Goal: Task Accomplishment & Management: Manage account settings

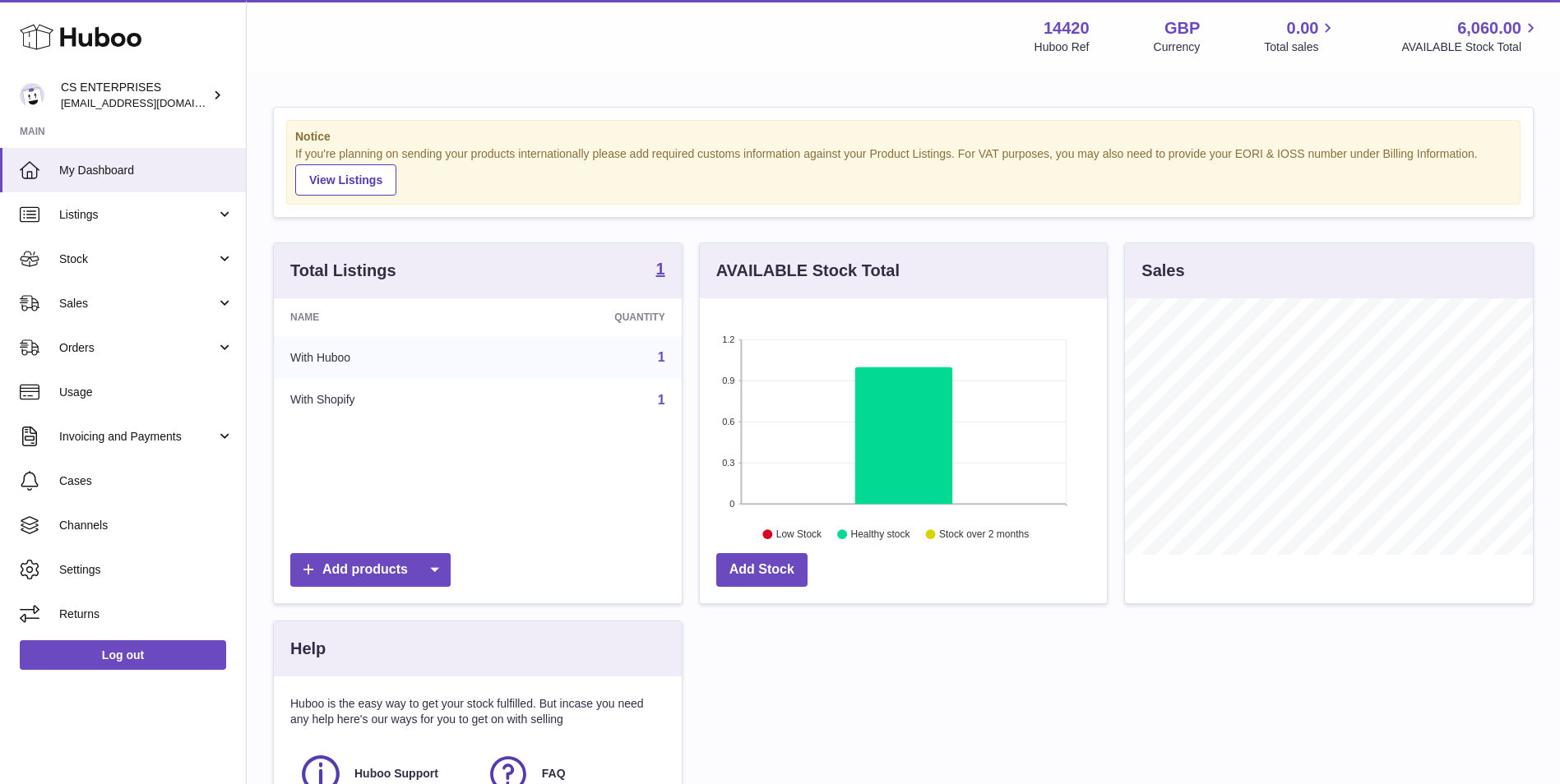
scroll to position [256, 407]
drag, startPoint x: 183, startPoint y: 229, endPoint x: 177, endPoint y: 246, distance: 18.0
click at [183, 229] on link "Listings" at bounding box center [122, 214] width 245 height 44
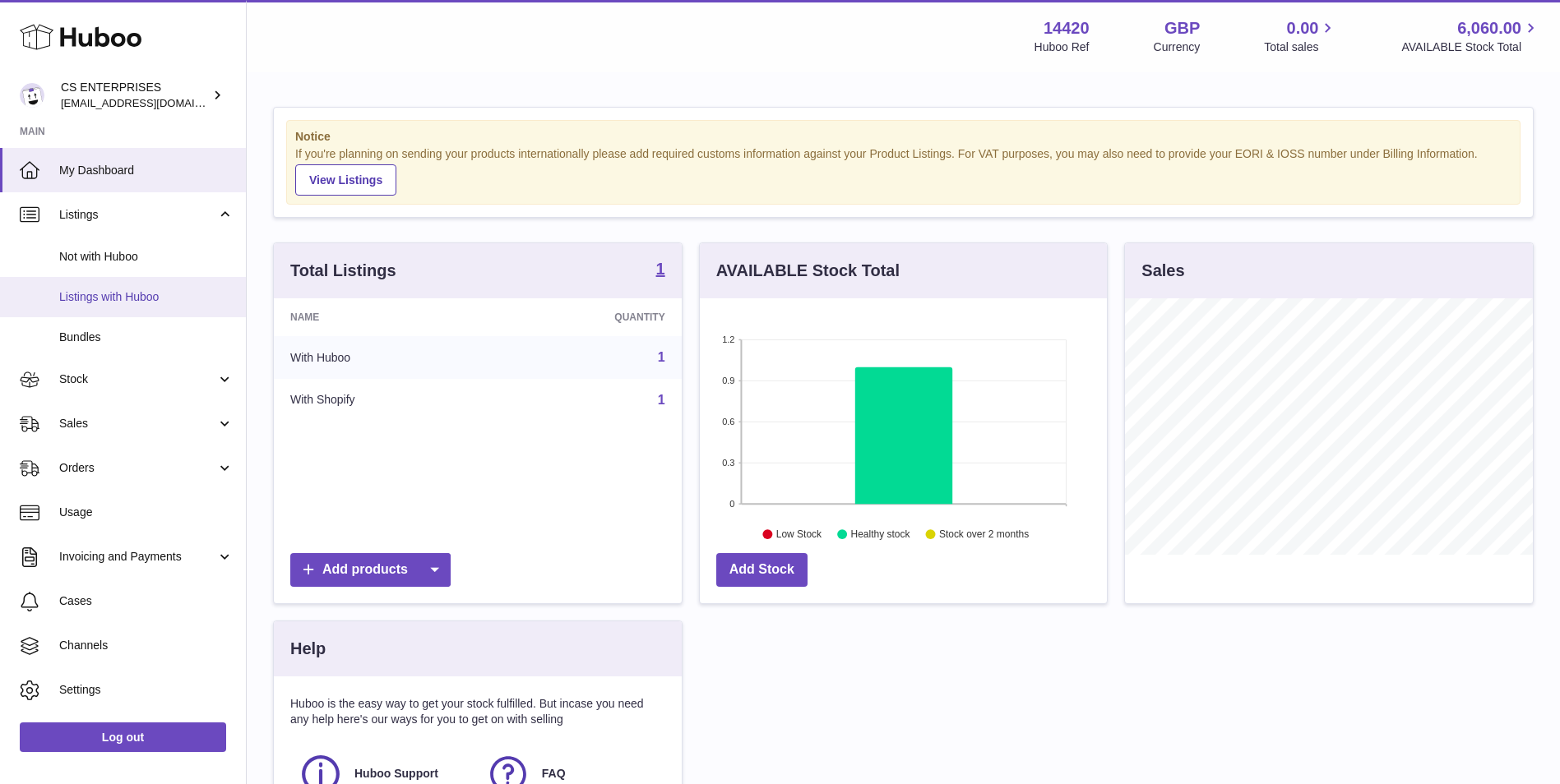
drag, startPoint x: 166, startPoint y: 286, endPoint x: 165, endPoint y: 295, distance: 9.1
click at [165, 286] on link "Listings with Huboo" at bounding box center [122, 296] width 245 height 40
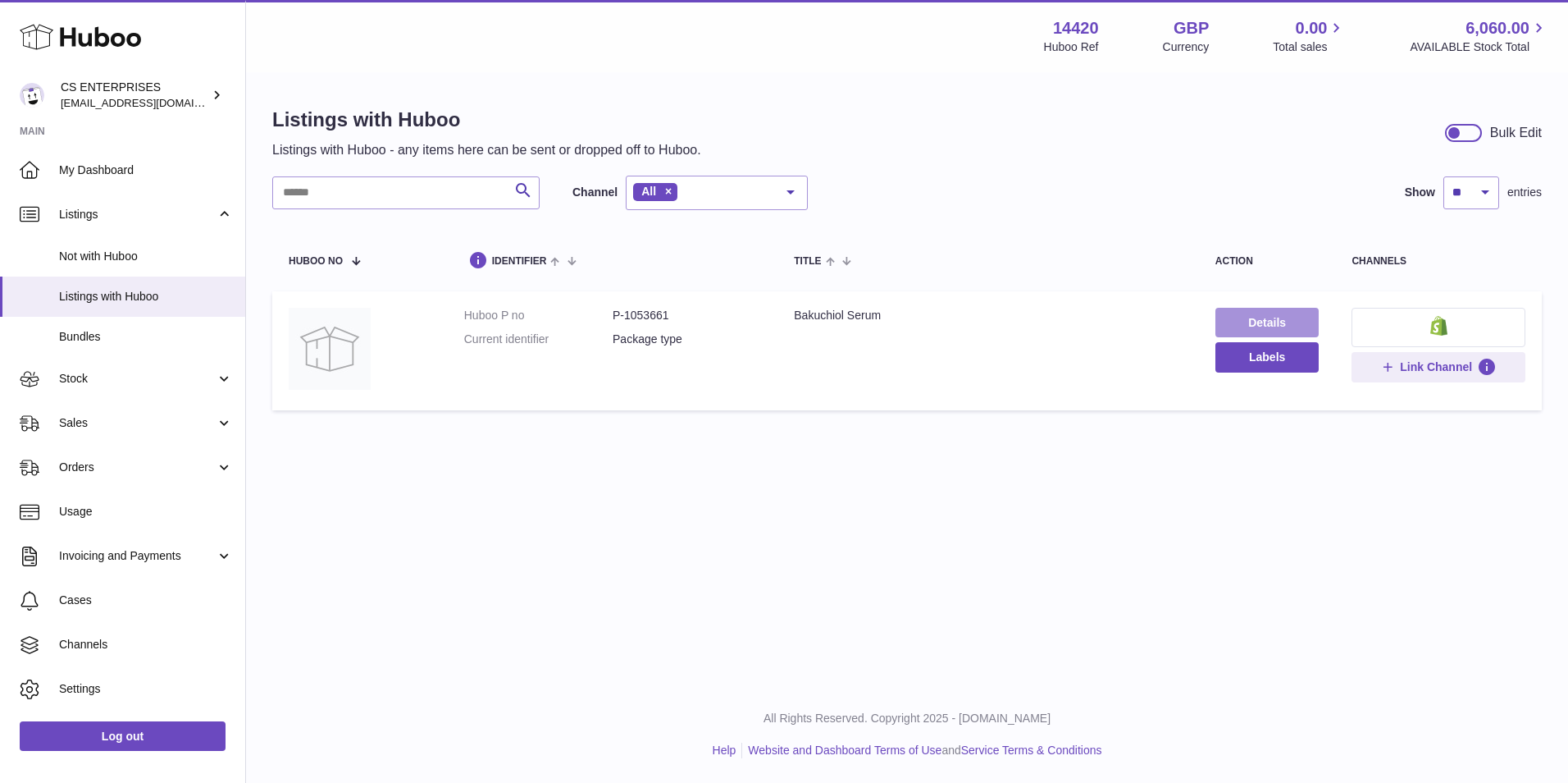
click at [1227, 322] on link "Details" at bounding box center [1267, 322] width 104 height 29
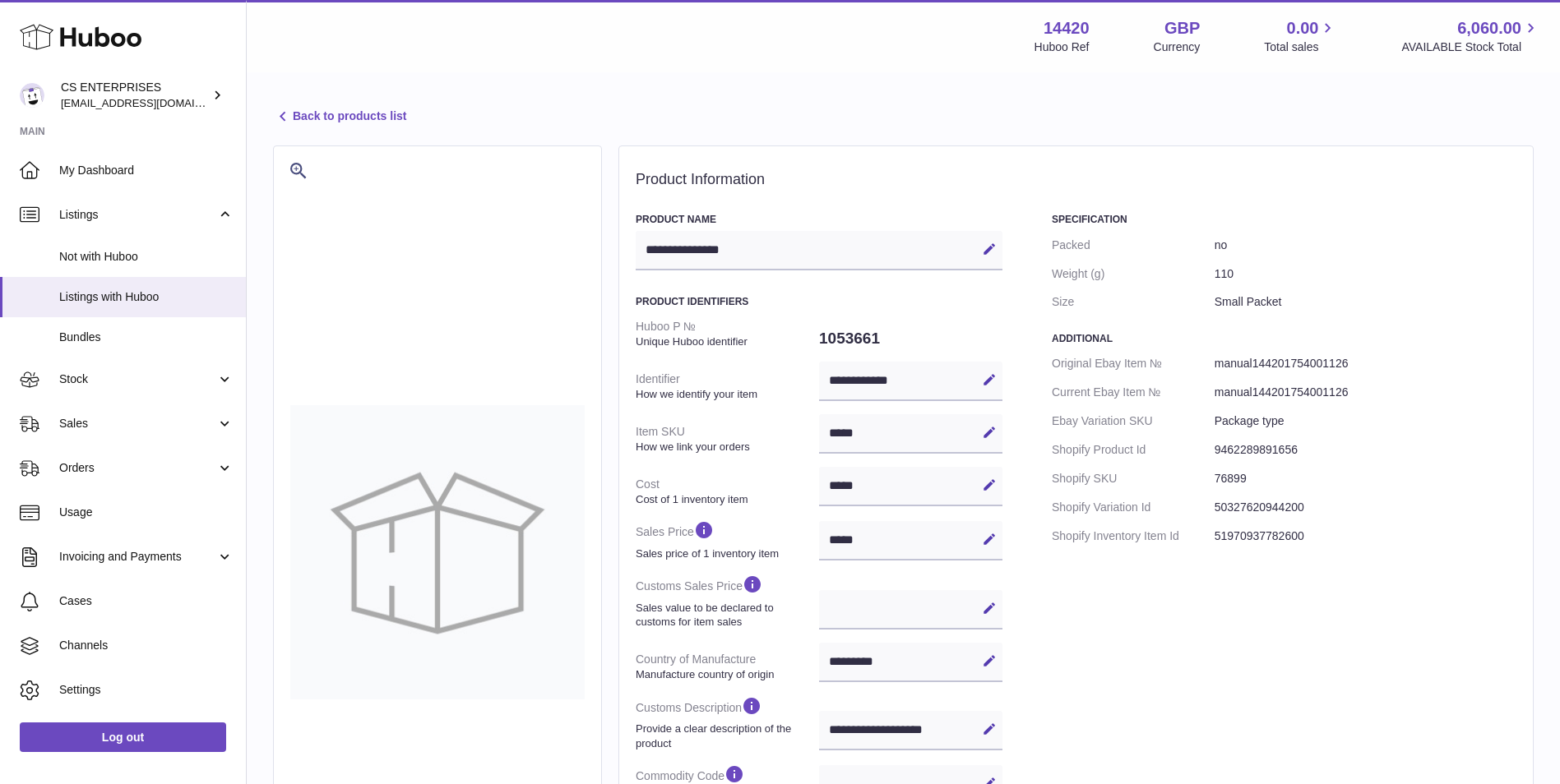
select select "***"
select select "****"
click at [982, 377] on icon at bounding box center [989, 379] width 15 height 15
click at [961, 381] on icon at bounding box center [962, 379] width 15 height 15
drag, startPoint x: 869, startPoint y: 250, endPoint x: 627, endPoint y: 253, distance: 242.0
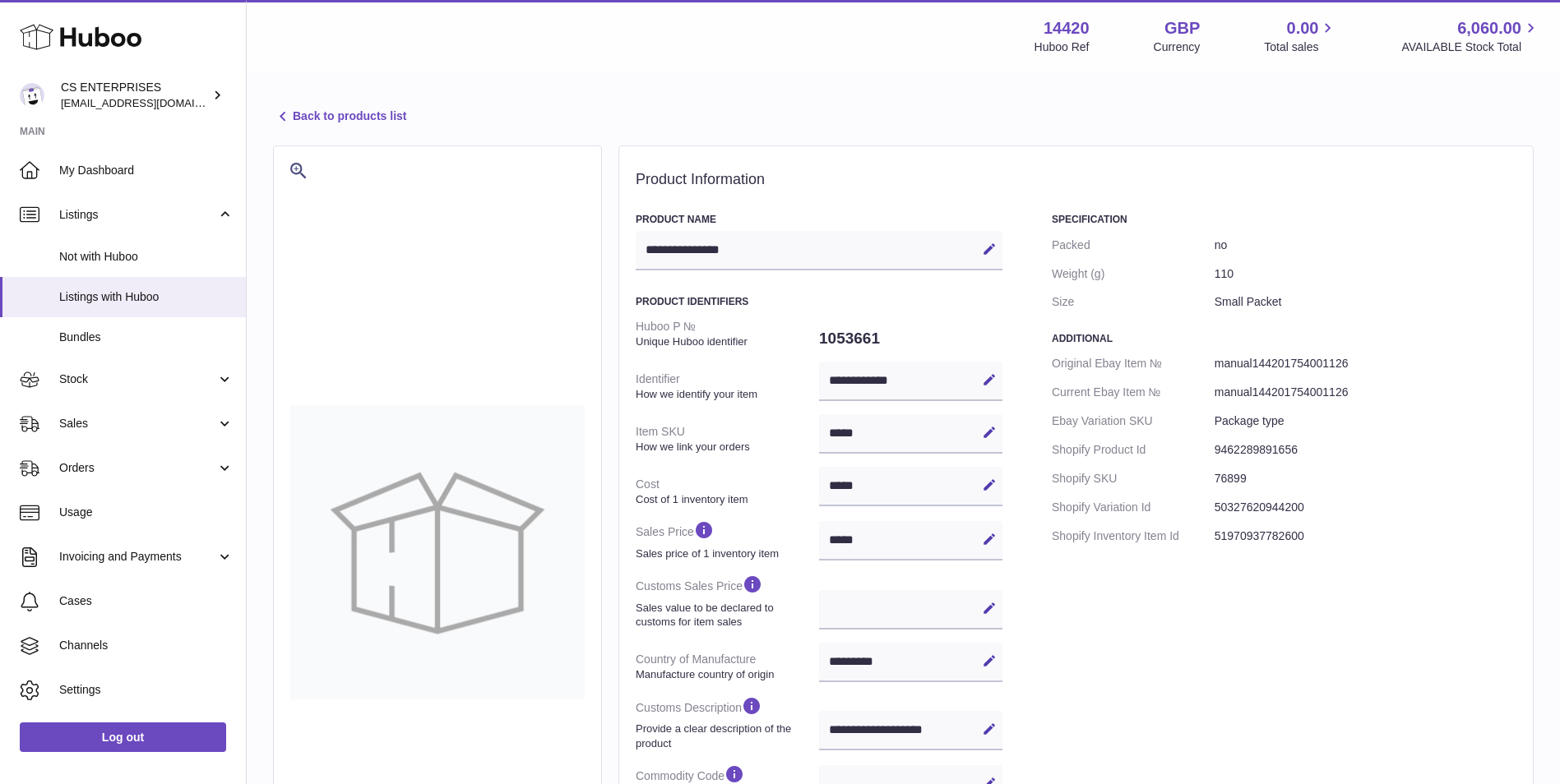
click at [627, 253] on div "**********" at bounding box center [1076, 592] width 915 height 894
click at [988, 373] on icon at bounding box center [989, 379] width 15 height 15
click at [963, 377] on icon at bounding box center [962, 379] width 15 height 15
click at [994, 372] on icon at bounding box center [989, 379] width 15 height 15
click at [920, 376] on input "**********" at bounding box center [910, 381] width 183 height 39
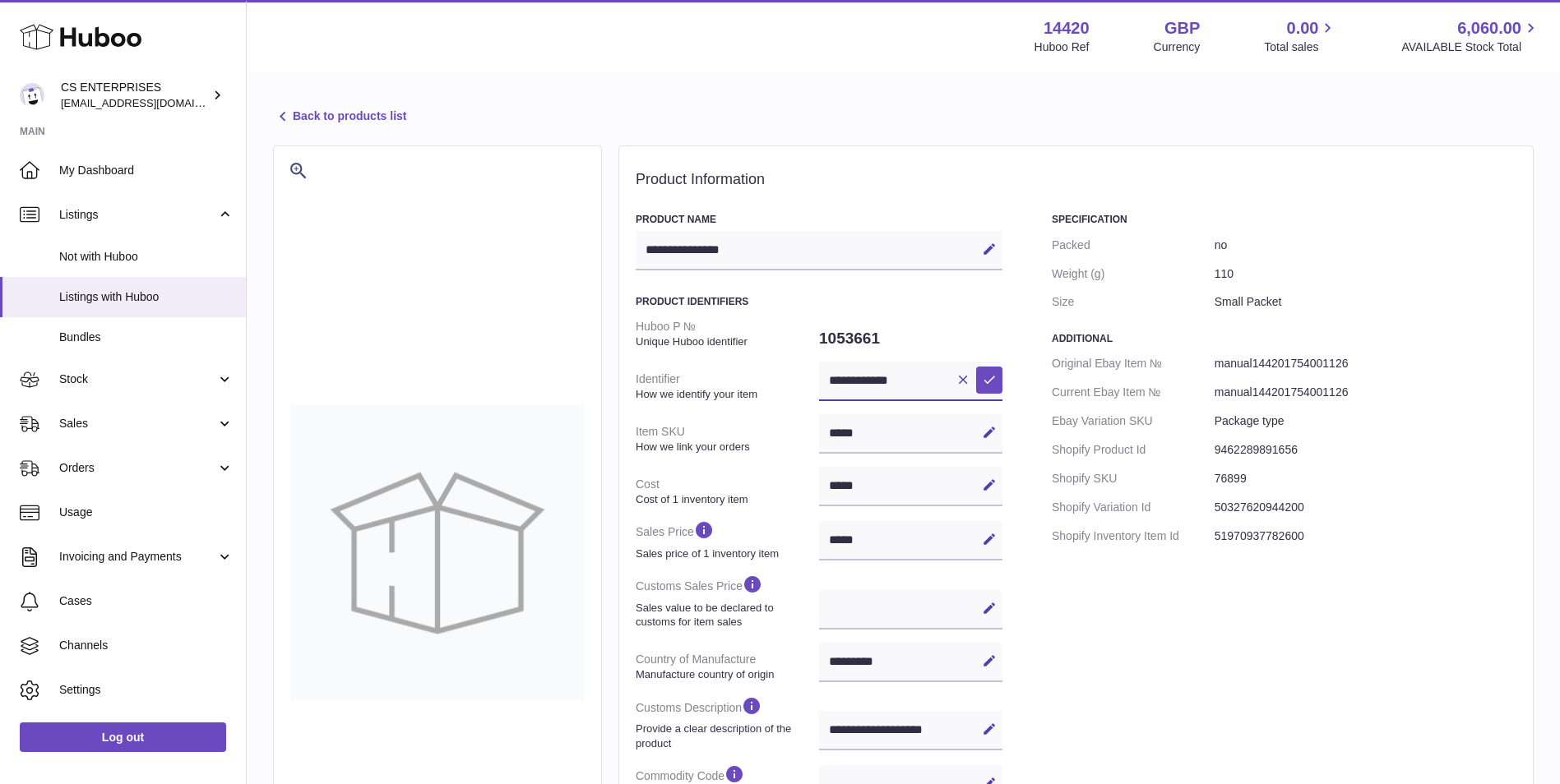
click at [919, 375] on input "**********" at bounding box center [910, 381] width 183 height 39
paste input "***"
type input "**********"
click at [993, 376] on icon at bounding box center [989, 379] width 15 height 15
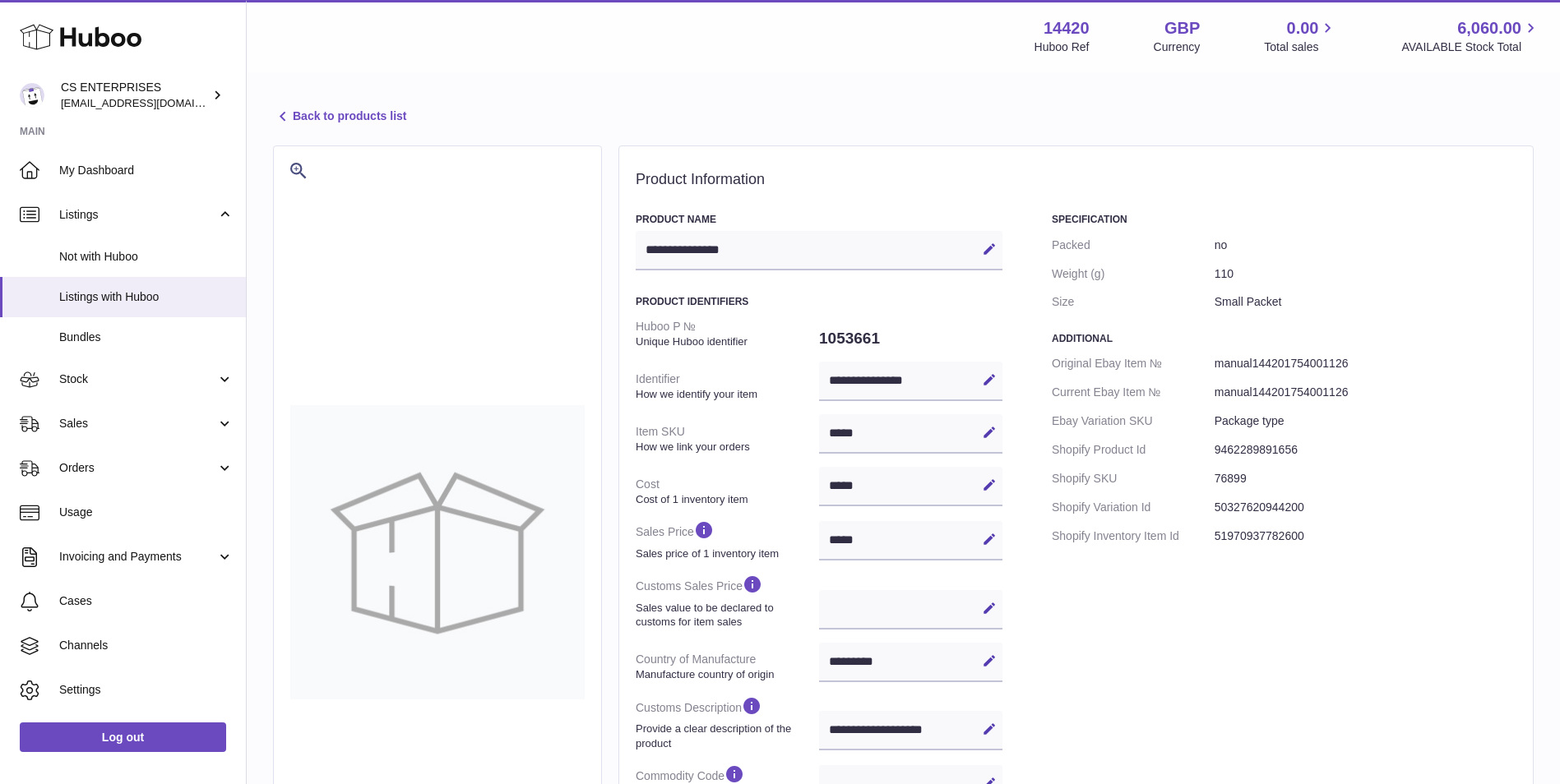
drag, startPoint x: 384, startPoint y: 108, endPoint x: 383, endPoint y: 116, distance: 8.1
click at [384, 108] on link "Back to products list" at bounding box center [339, 116] width 133 height 20
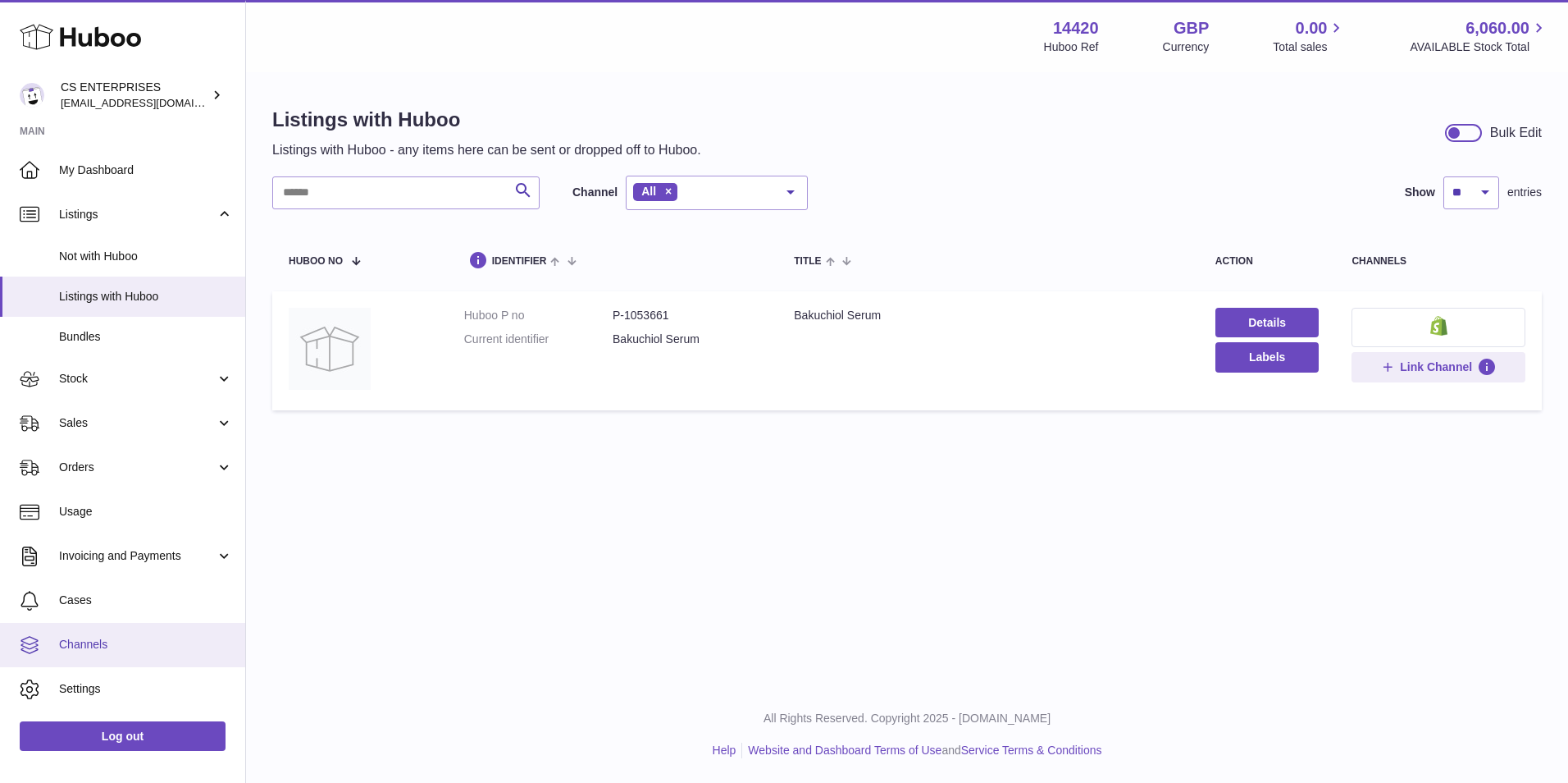
click at [185, 635] on link "Channels" at bounding box center [122, 644] width 245 height 44
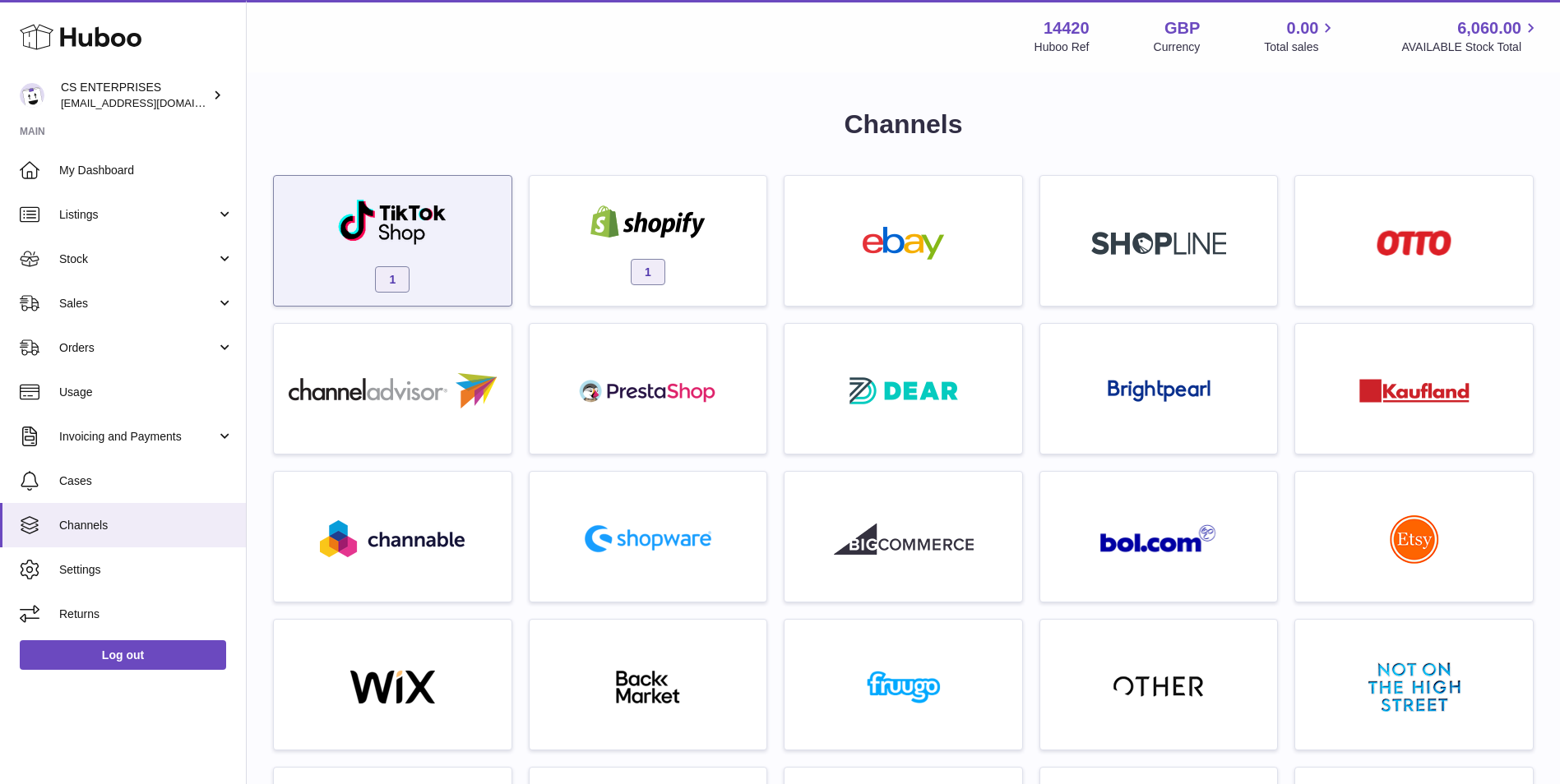
click at [477, 271] on div "1" at bounding box center [392, 245] width 221 height 106
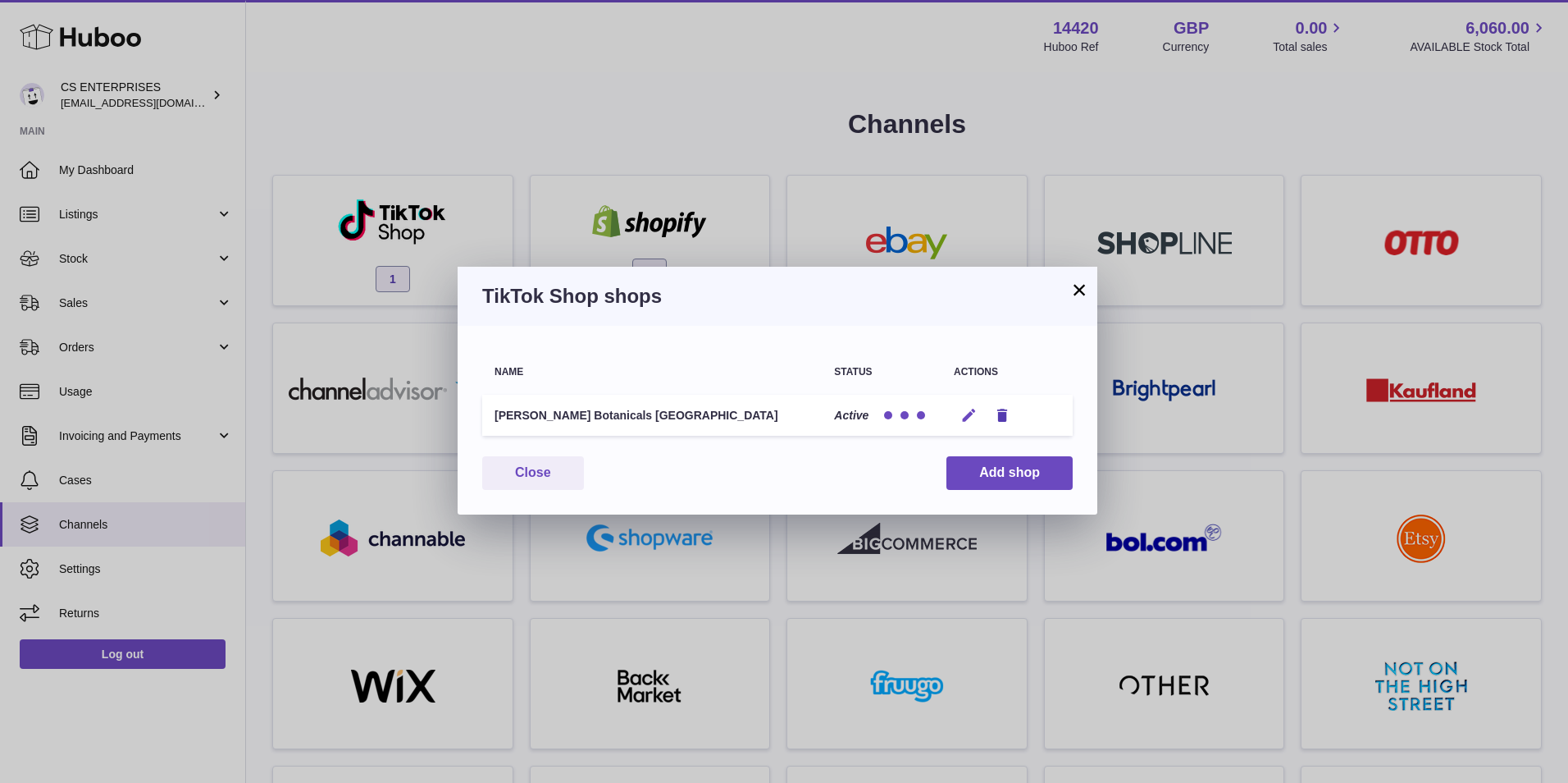
click at [966, 420] on icon "button" at bounding box center [969, 416] width 18 height 18
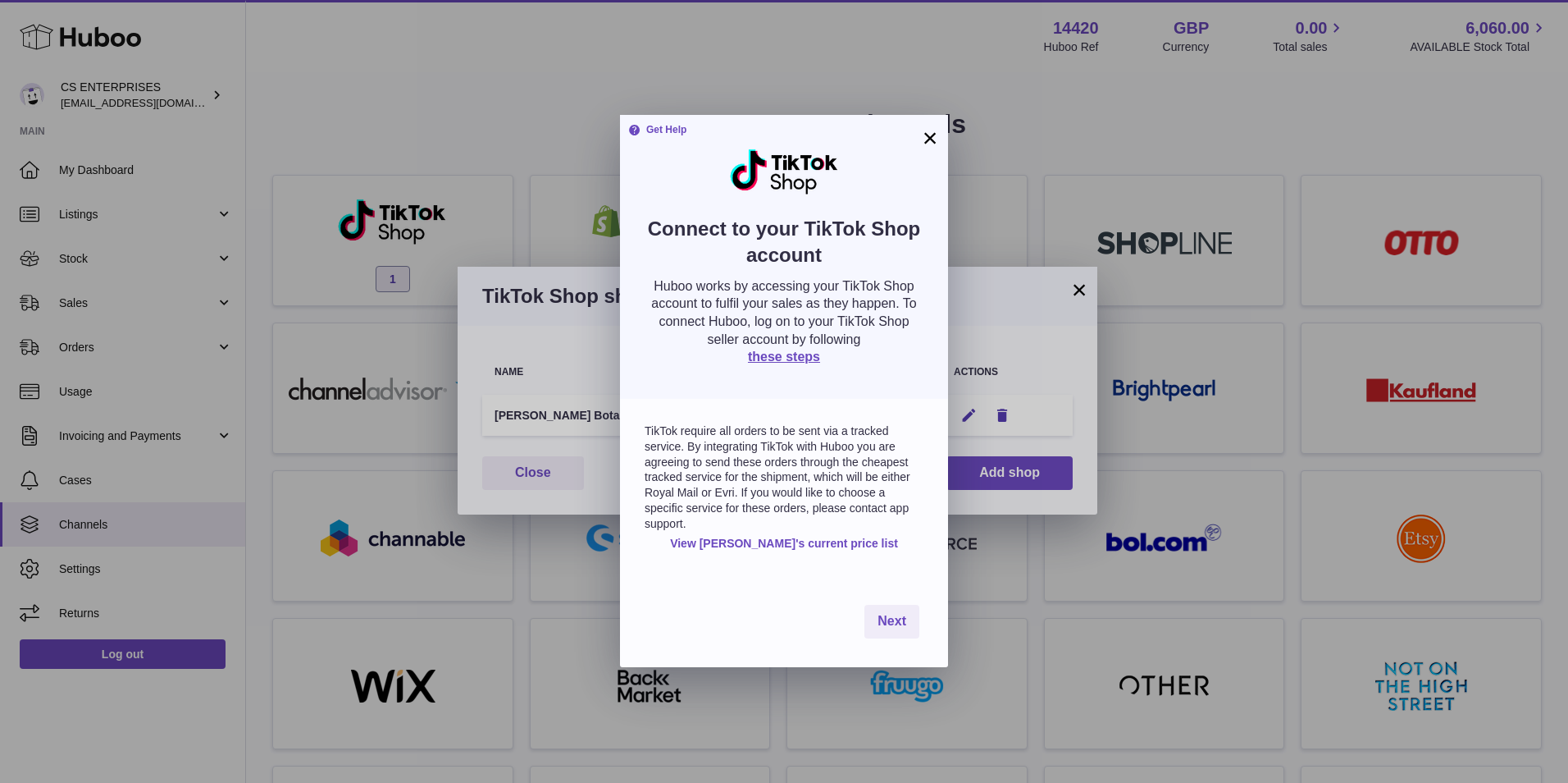
click at [929, 135] on button "×" at bounding box center [930, 138] width 20 height 20
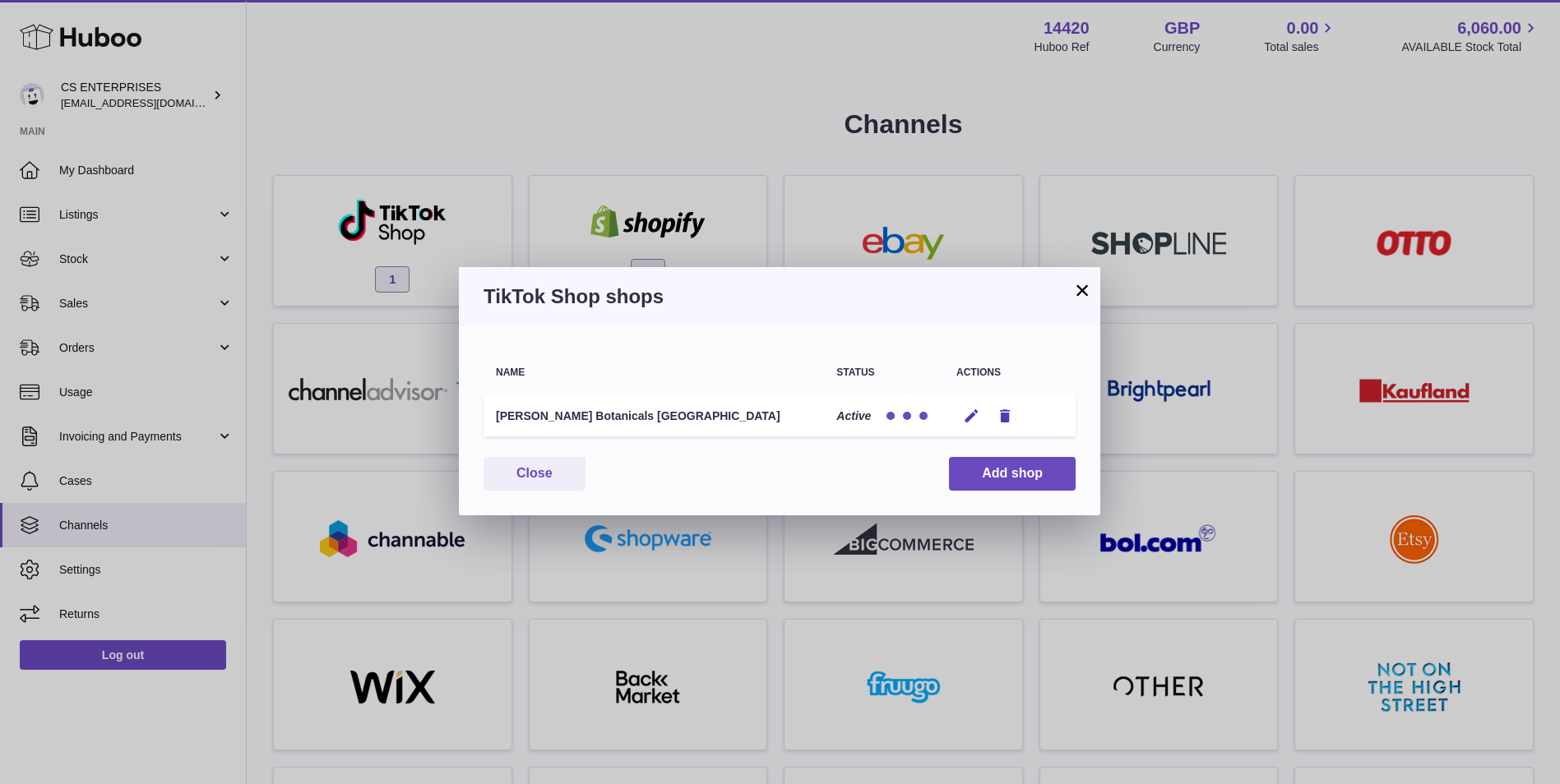
click at [1075, 286] on button "×" at bounding box center [1082, 290] width 20 height 20
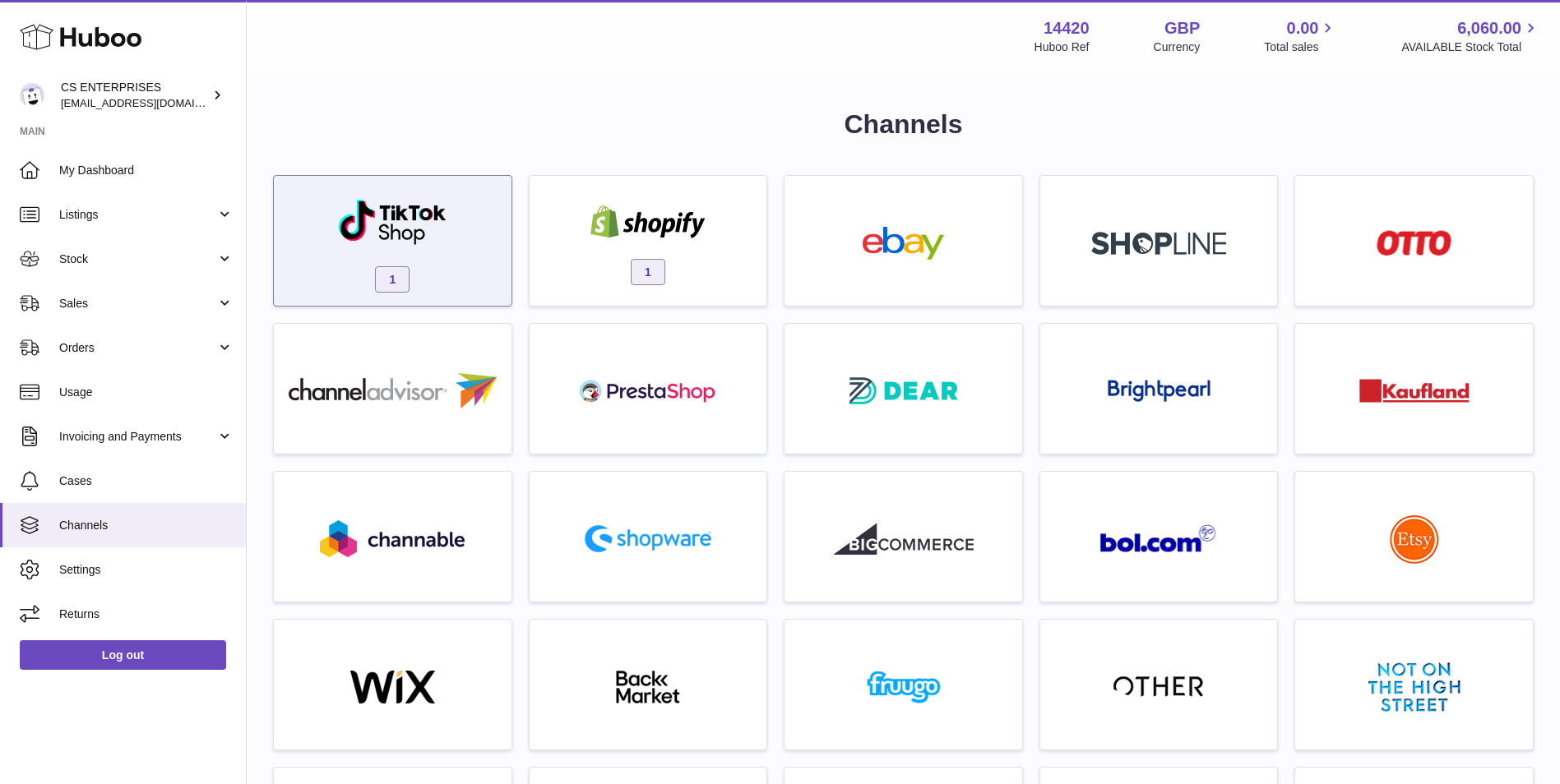
click at [419, 284] on div "1" at bounding box center [392, 245] width 221 height 106
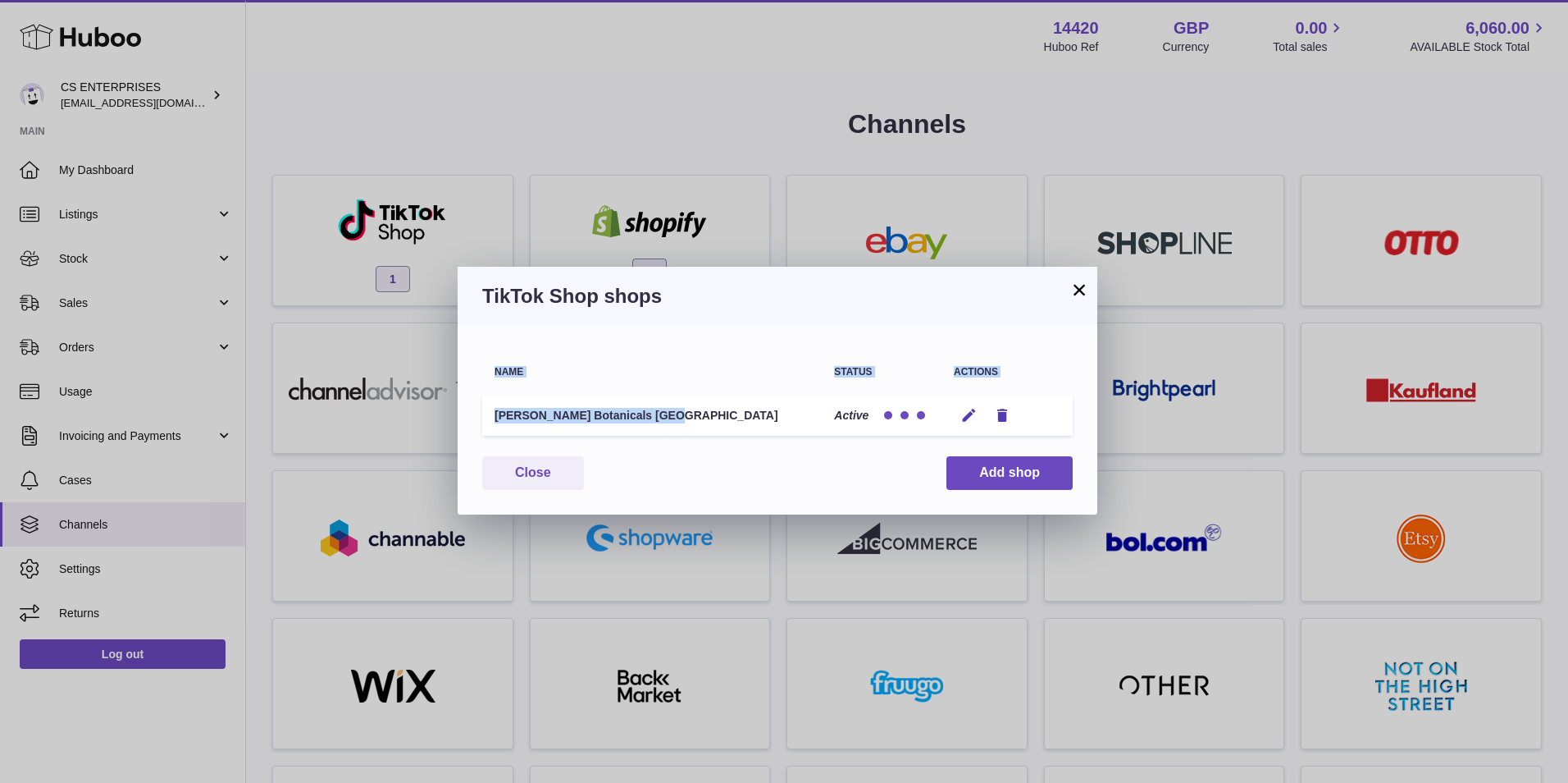
drag, startPoint x: 570, startPoint y: 419, endPoint x: 450, endPoint y: 420, distance: 120.0
click at [450, 420] on div "× TikTok Shop shops Name Status Actions Savaya Botanicals UK Active Edit Remove…" at bounding box center [784, 392] width 1568 height 783
click at [450, 420] on div "× TikTok Shop shops Name Status Actions Savaya Botanicals UK Active Edit Remove…" at bounding box center [778, 392] width 1556 height 783
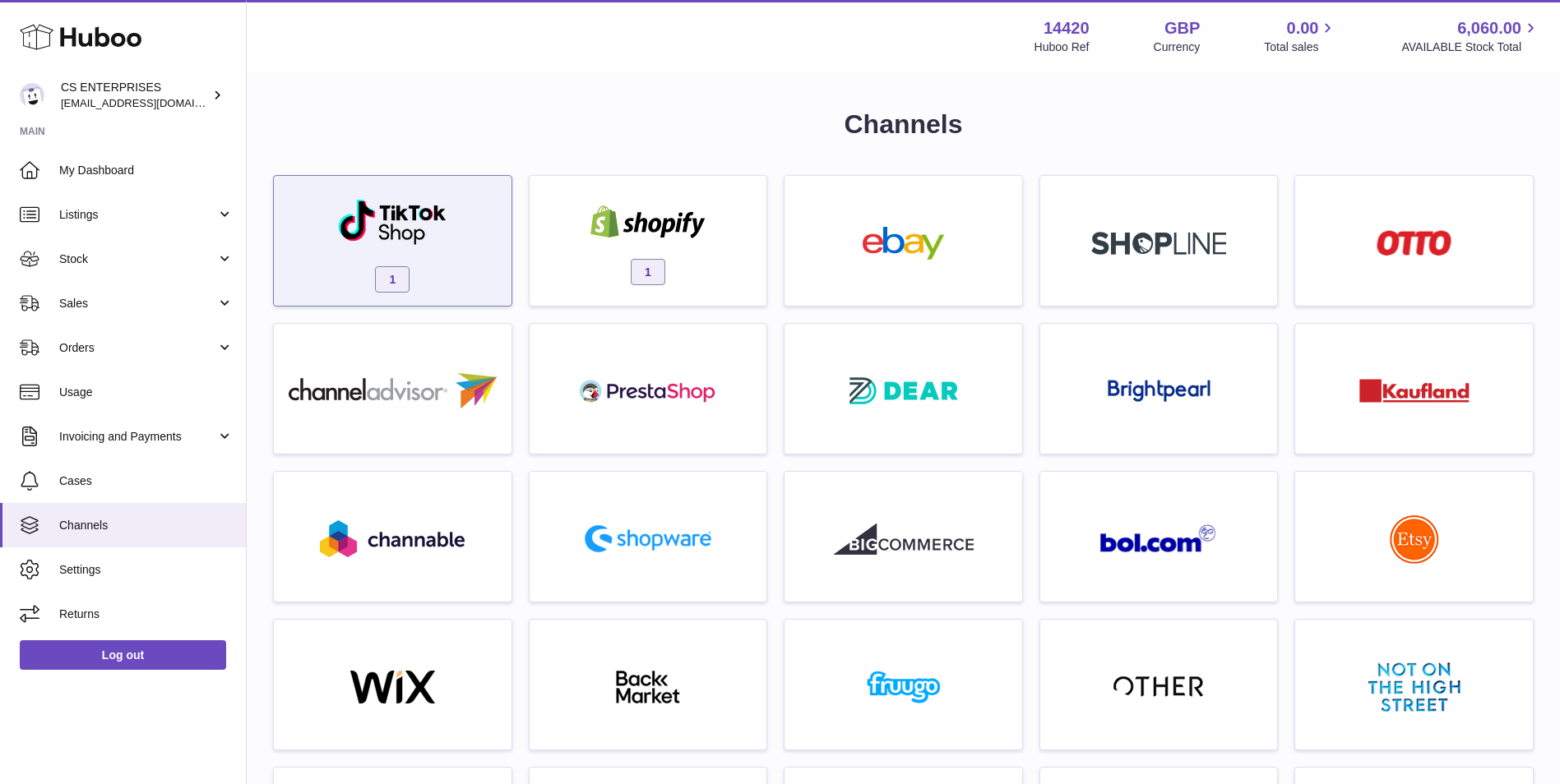
click at [452, 253] on div "1" at bounding box center [392, 245] width 221 height 106
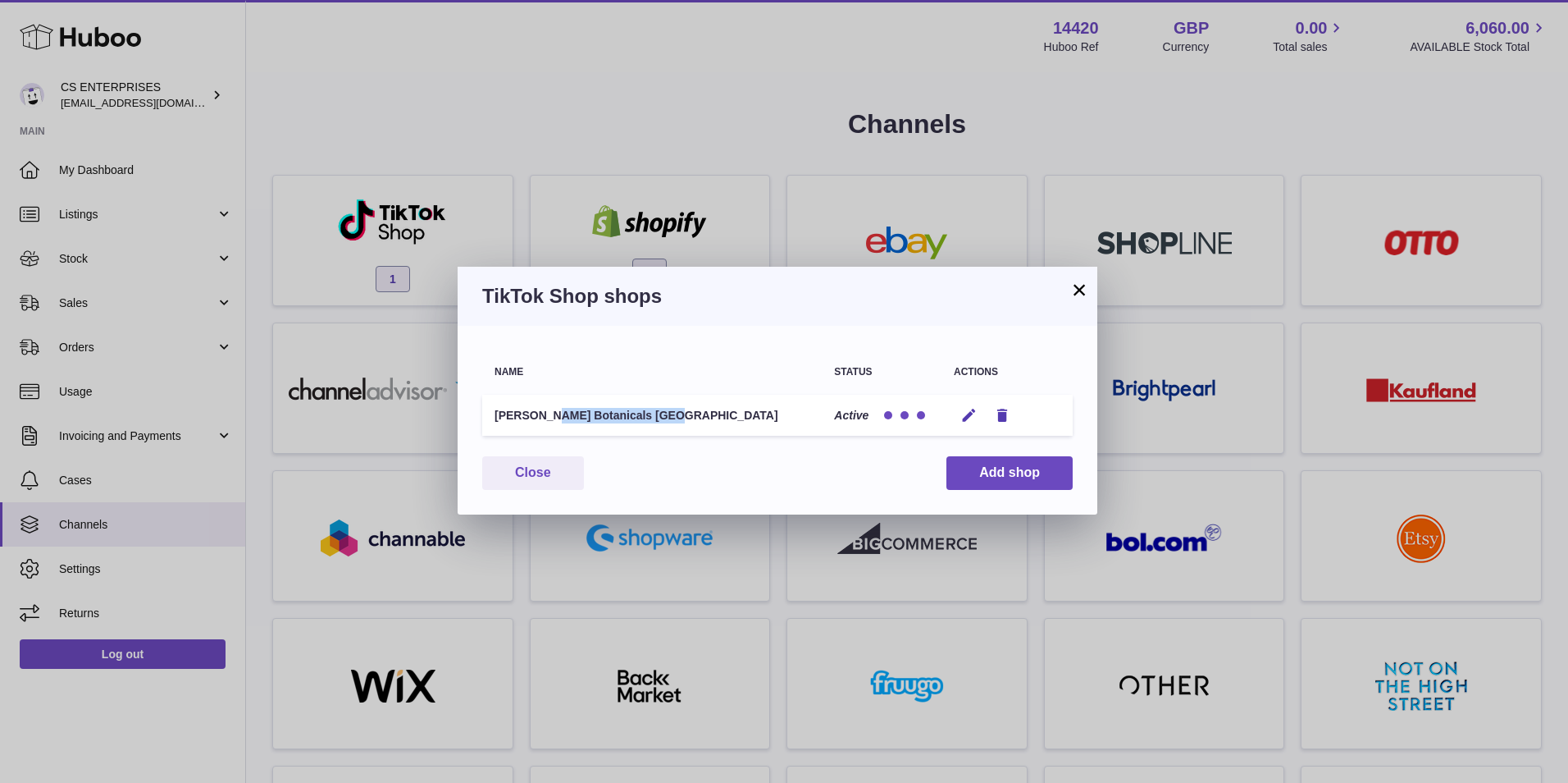
drag, startPoint x: 582, startPoint y: 428, endPoint x: 490, endPoint y: 425, distance: 92.0
click at [490, 425] on td "[PERSON_NAME] Botanicals [GEOGRAPHIC_DATA]" at bounding box center [652, 415] width 340 height 42
copy td "[PERSON_NAME] Botanicals [GEOGRAPHIC_DATA]"
click at [1083, 283] on button "×" at bounding box center [1079, 290] width 20 height 20
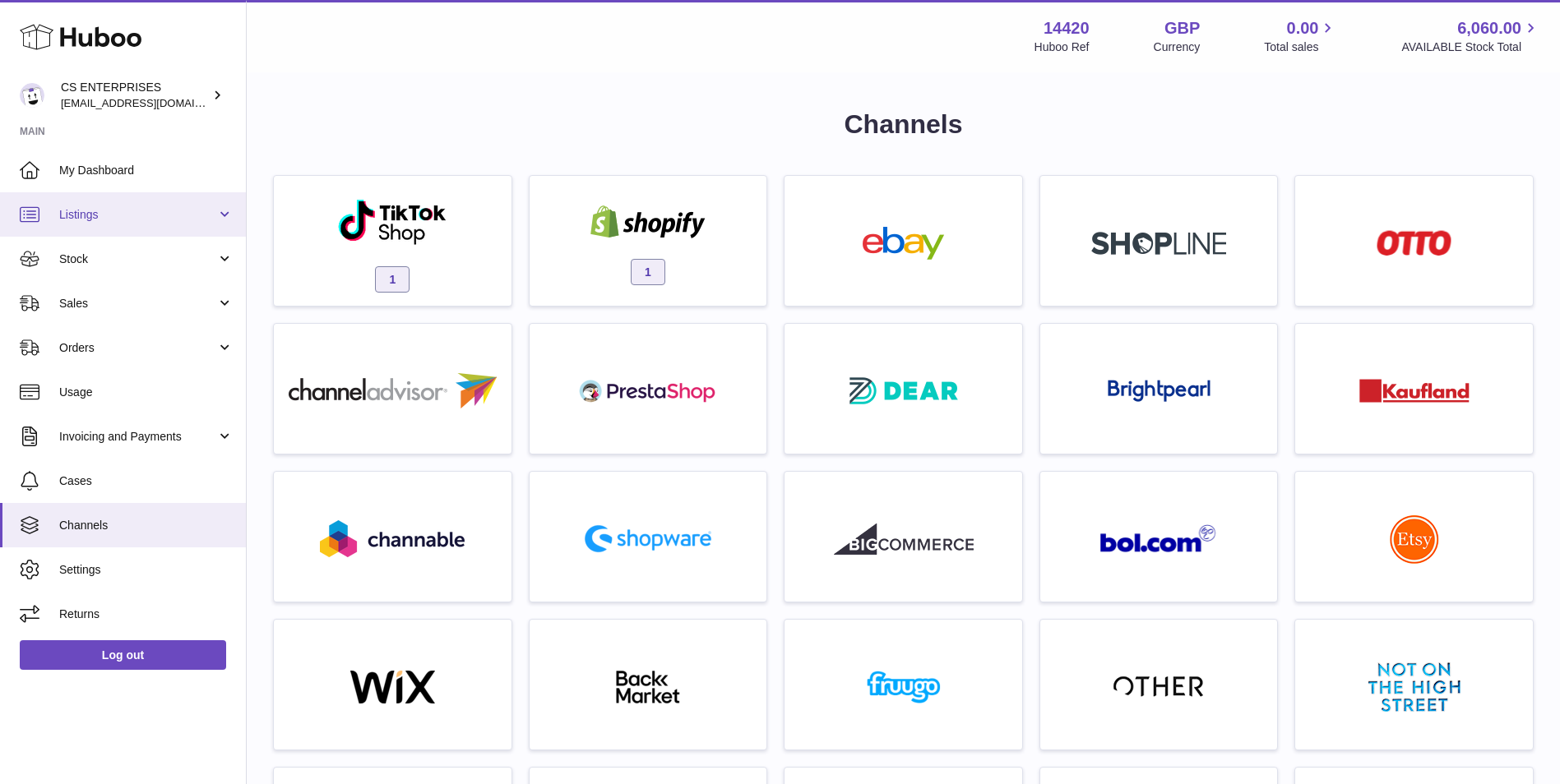
click at [177, 215] on span "Listings" at bounding box center [138, 215] width 157 height 16
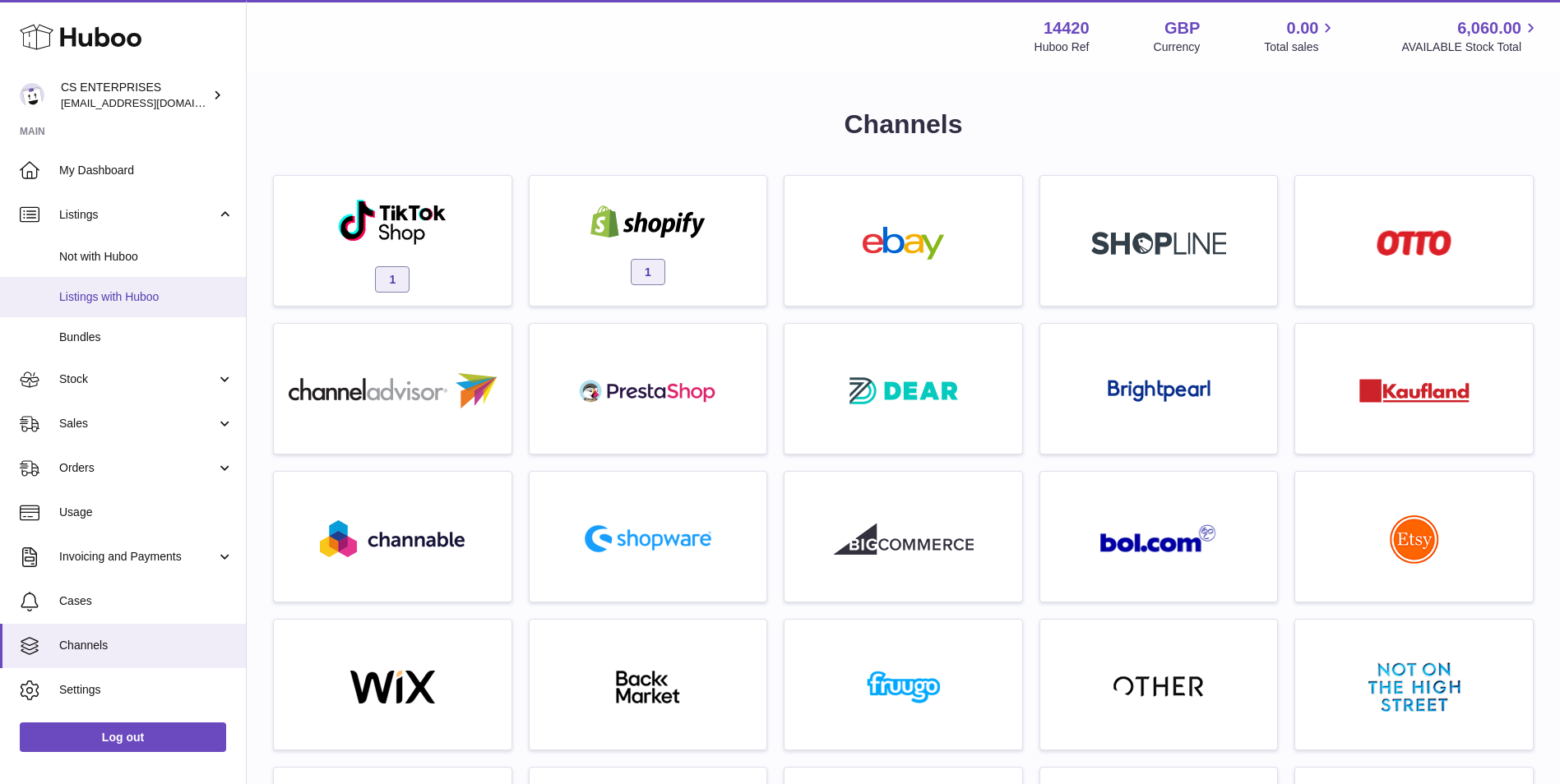
click at [180, 282] on link "Listings with Huboo" at bounding box center [122, 296] width 245 height 40
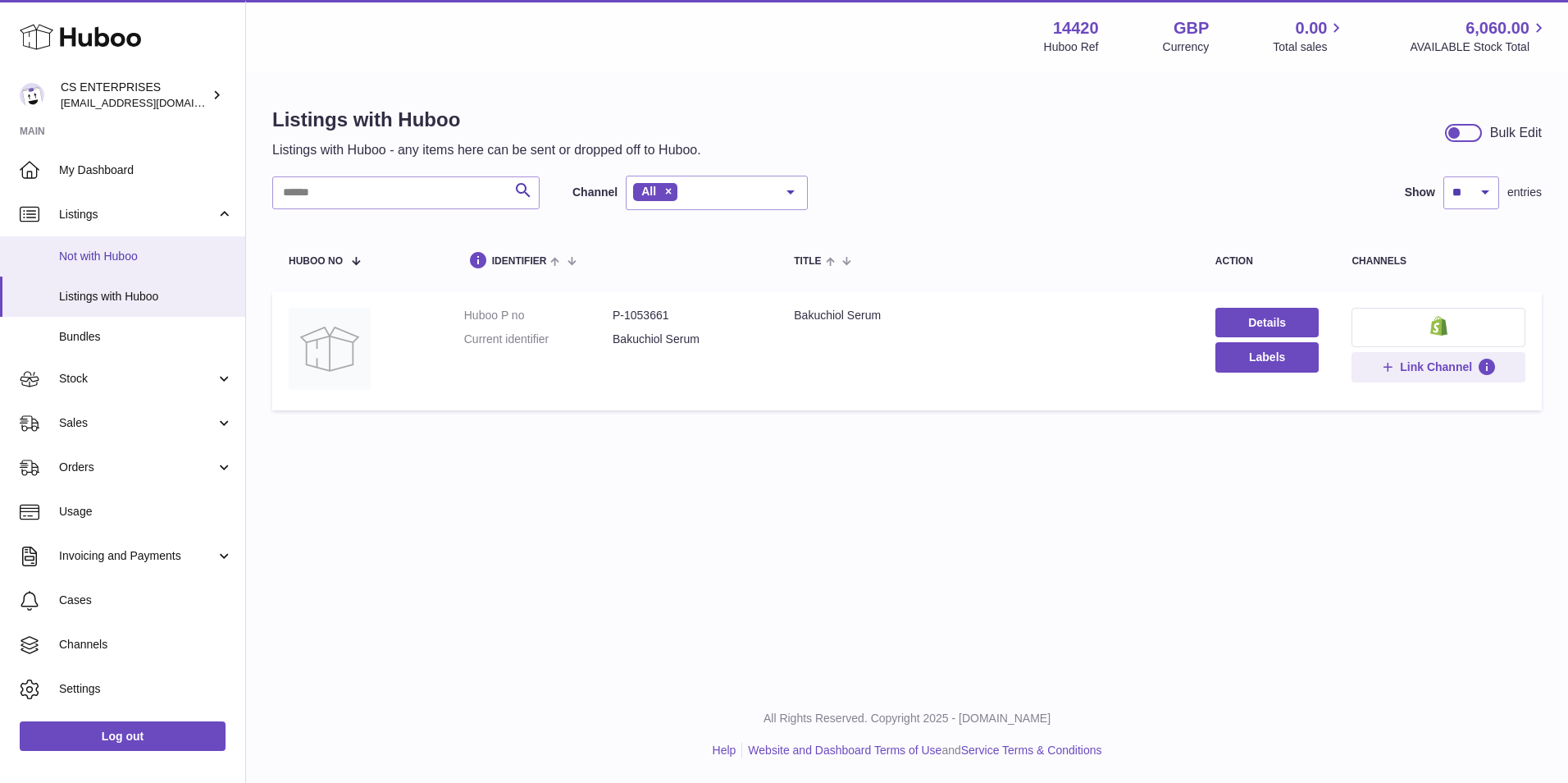
click at [164, 258] on span "Not with Huboo" at bounding box center [146, 257] width 174 height 16
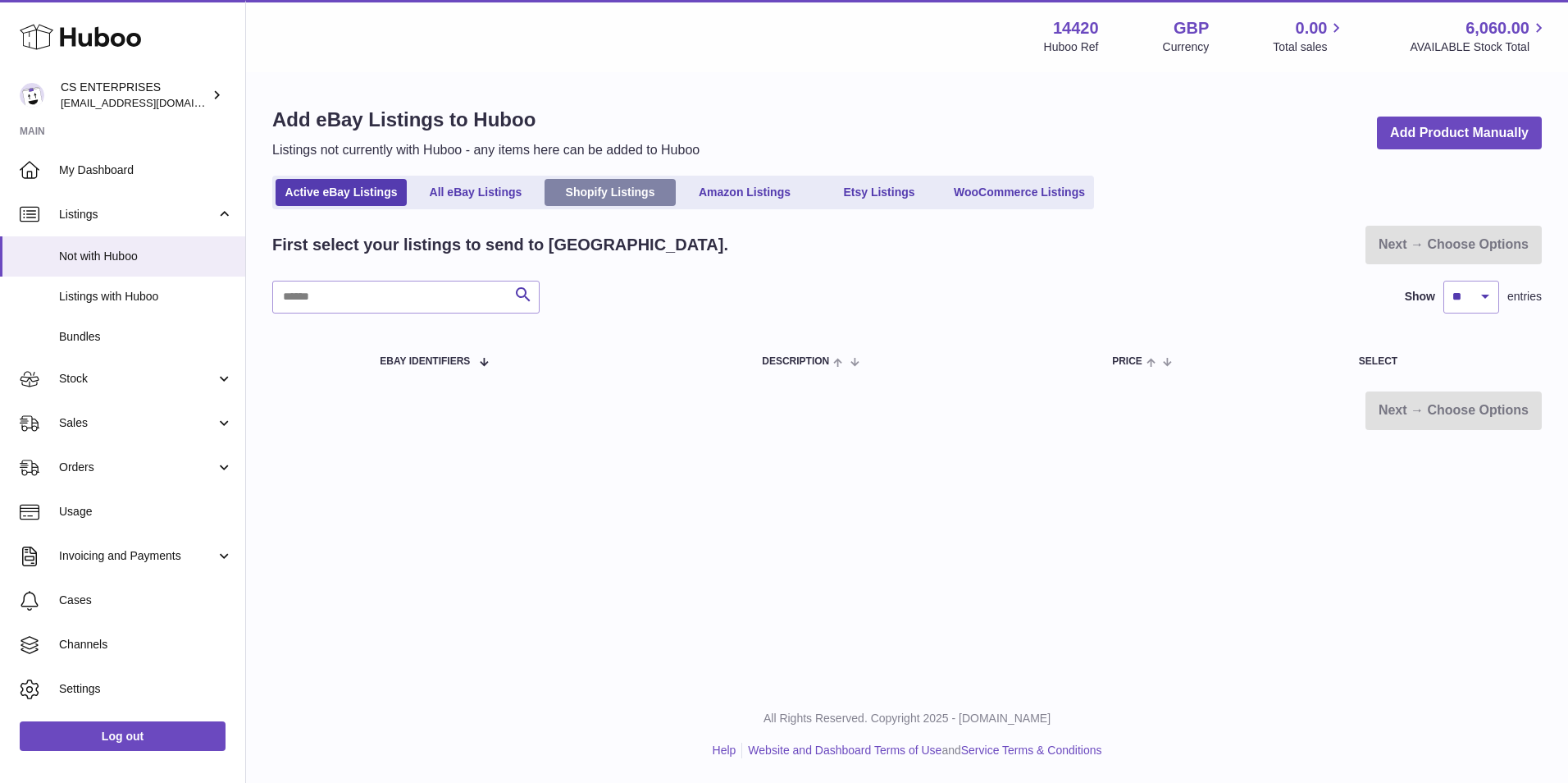
click at [588, 188] on link "Shopify Listings" at bounding box center [610, 192] width 132 height 27
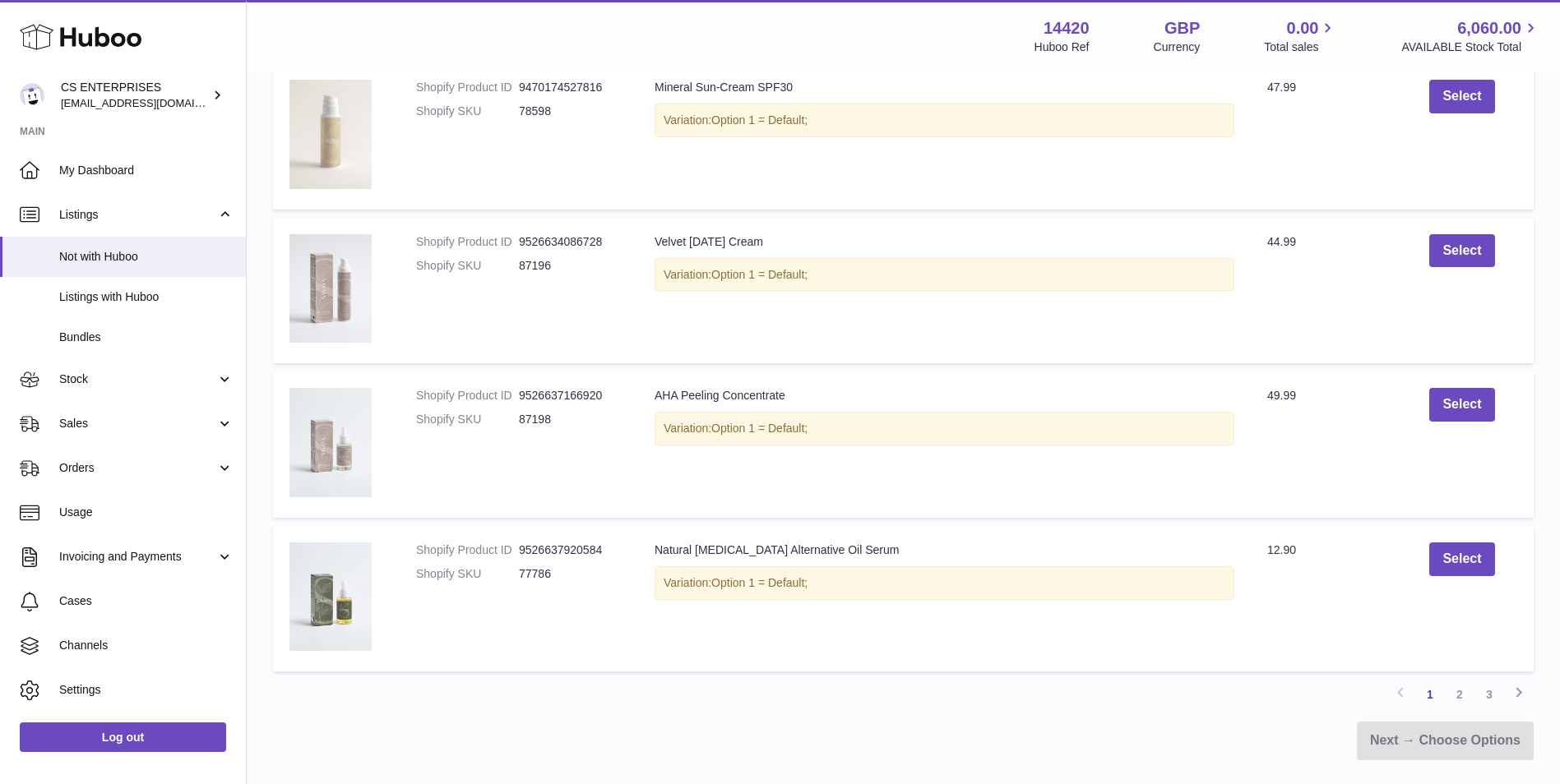
scroll to position [1391, 0]
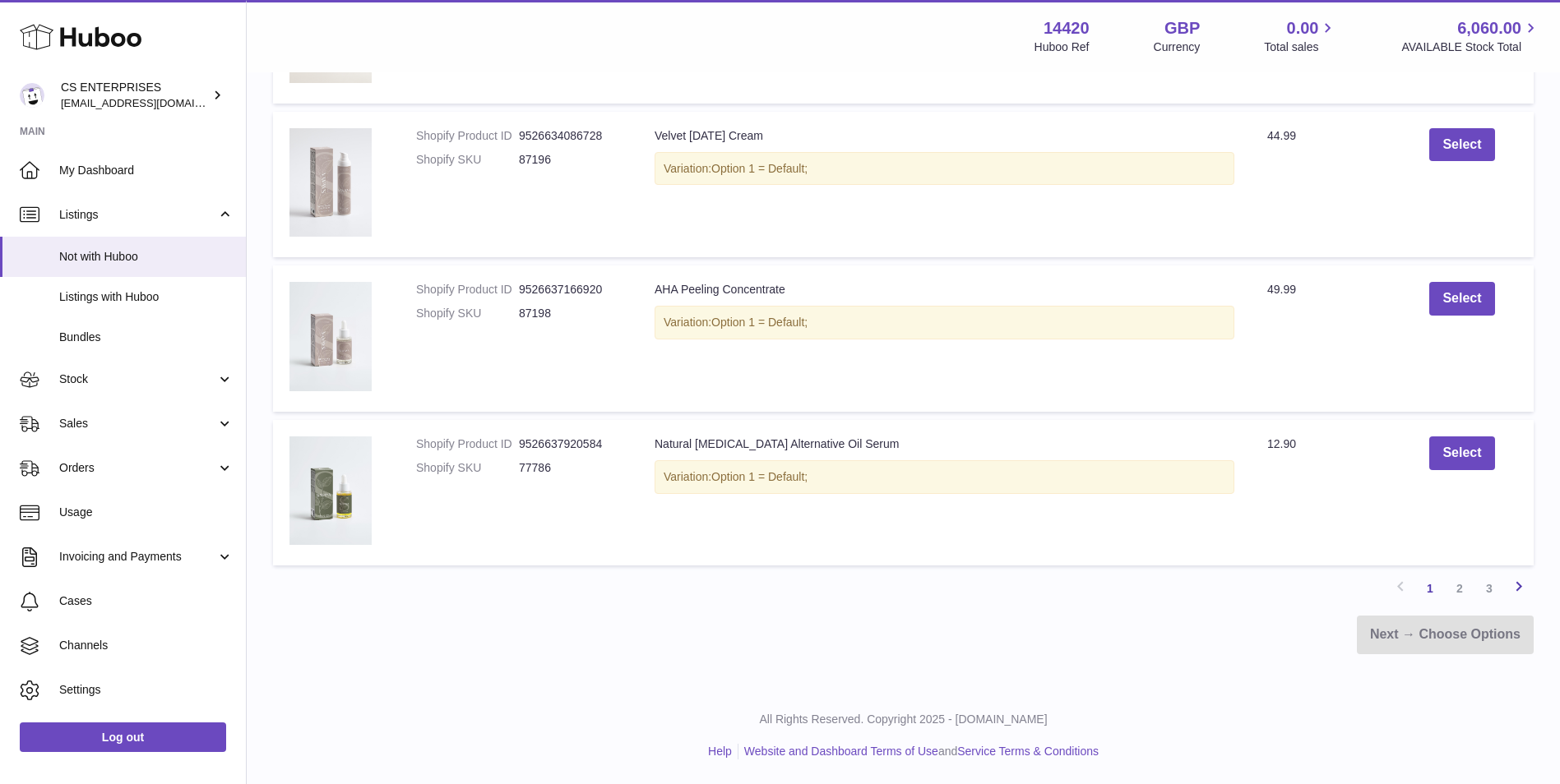
click at [1522, 587] on icon at bounding box center [1519, 586] width 20 height 21
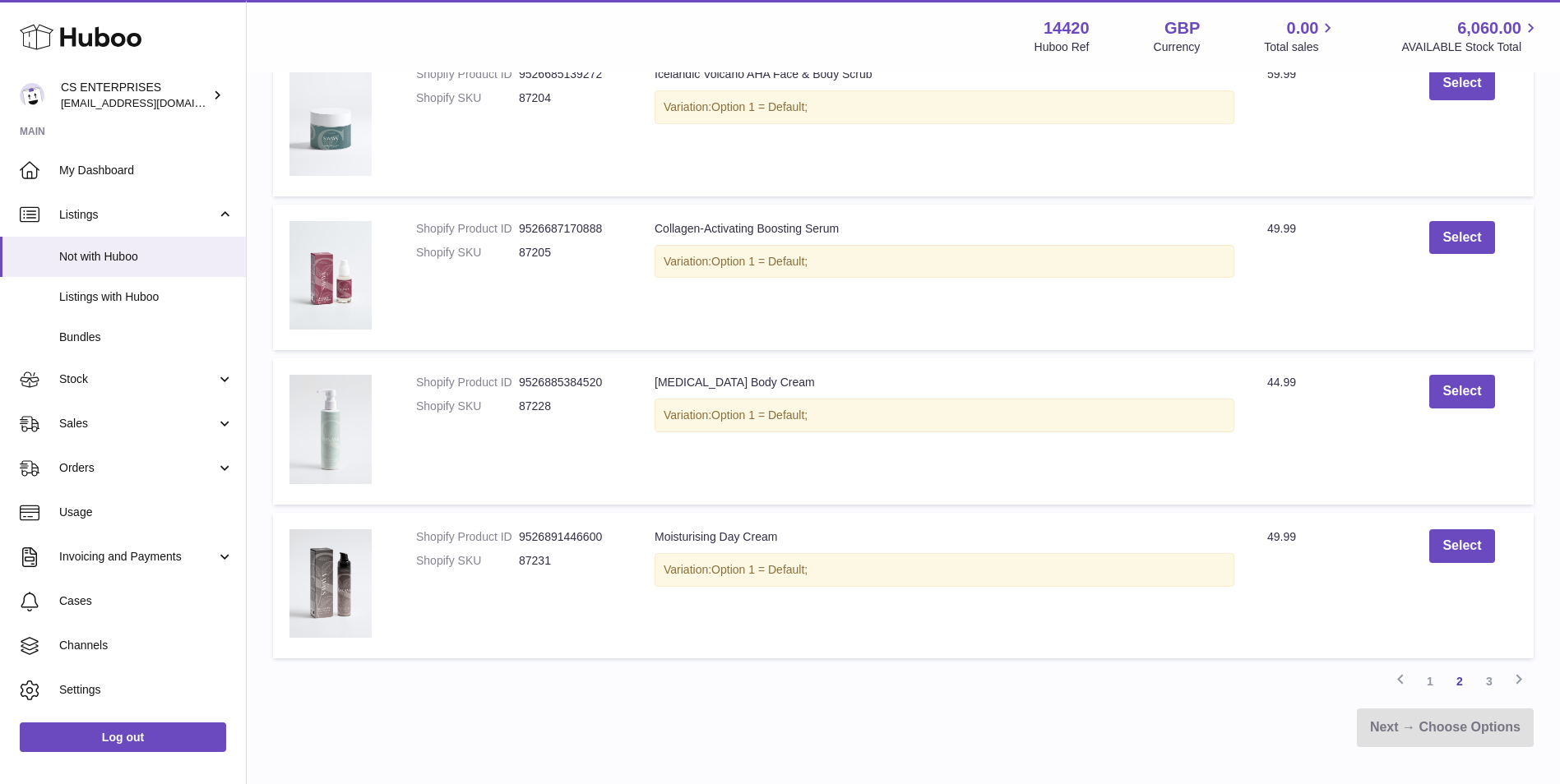
scroll to position [1307, 0]
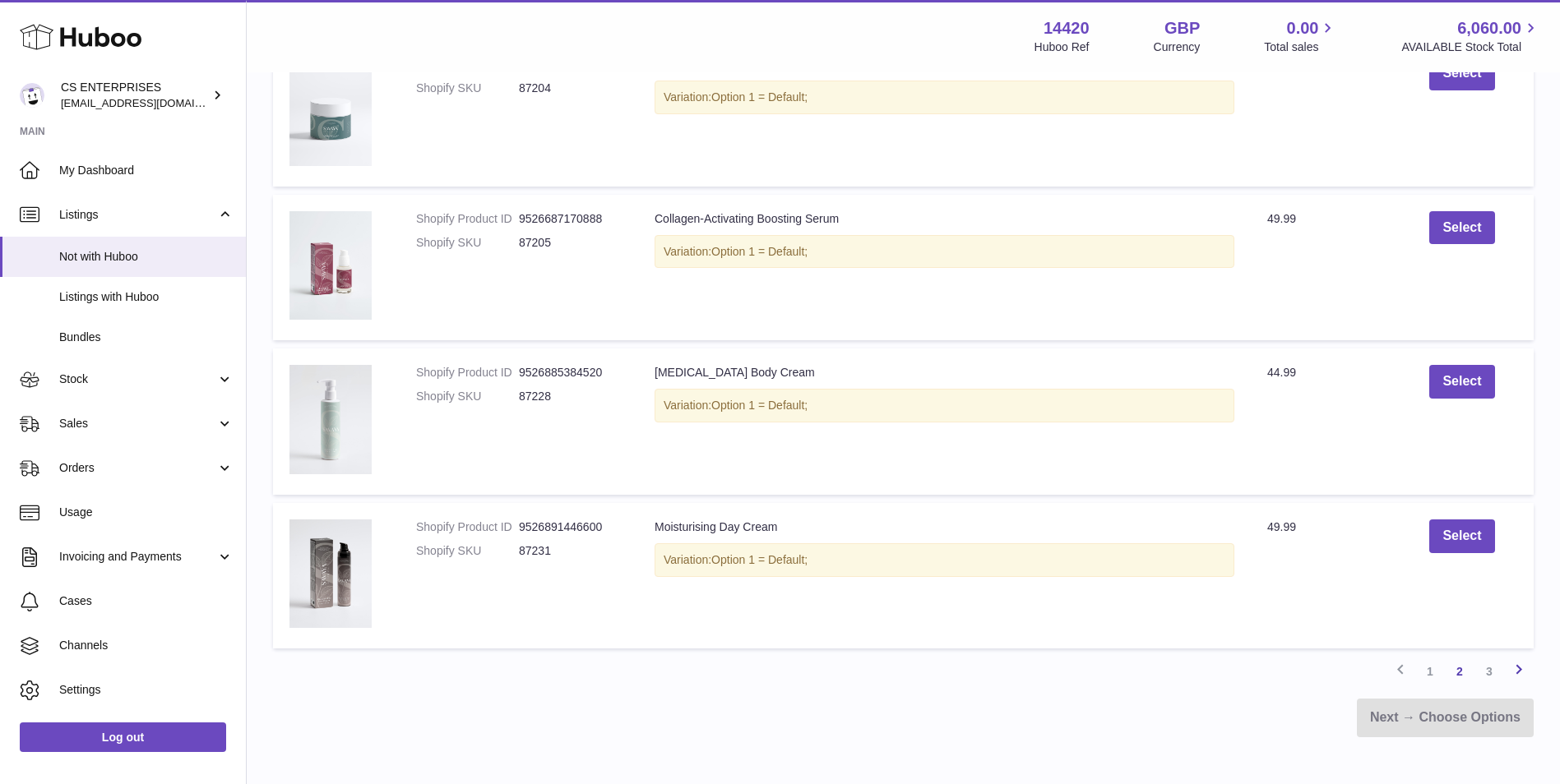
click at [1518, 673] on icon at bounding box center [1519, 669] width 20 height 21
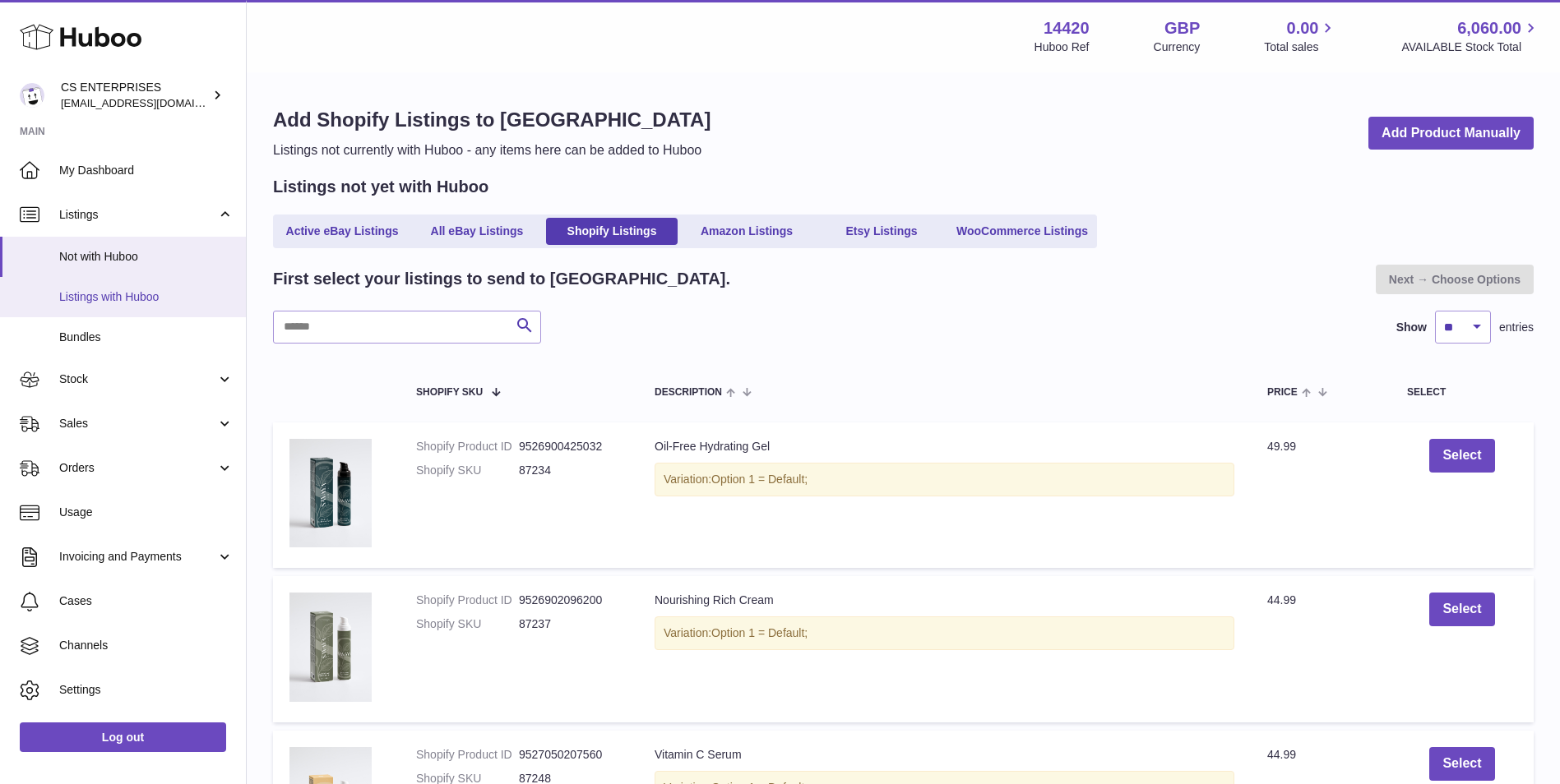
click at [115, 292] on span "Listings with Huboo" at bounding box center [147, 297] width 174 height 16
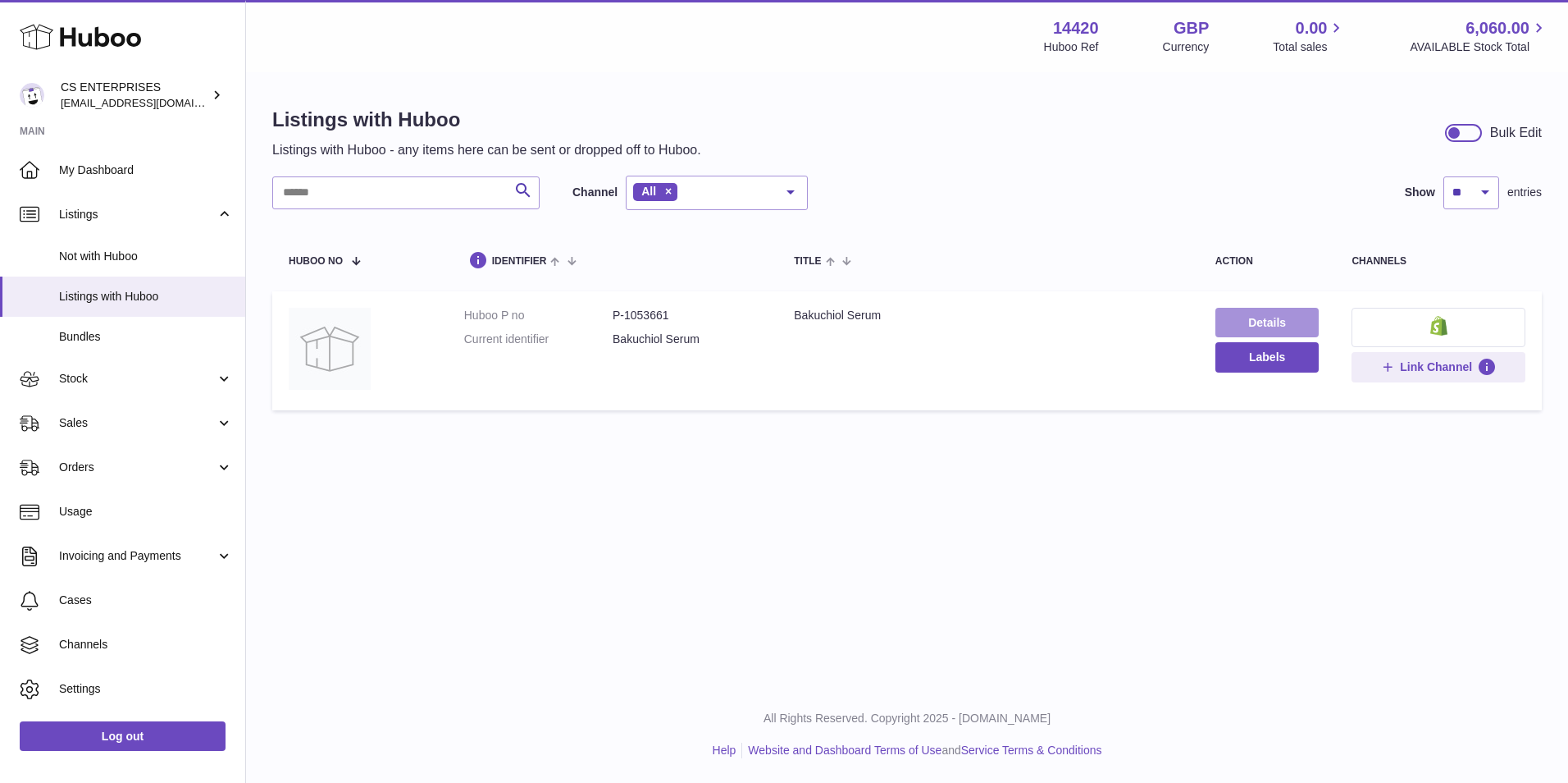
click at [1273, 325] on link "Details" at bounding box center [1267, 322] width 104 height 29
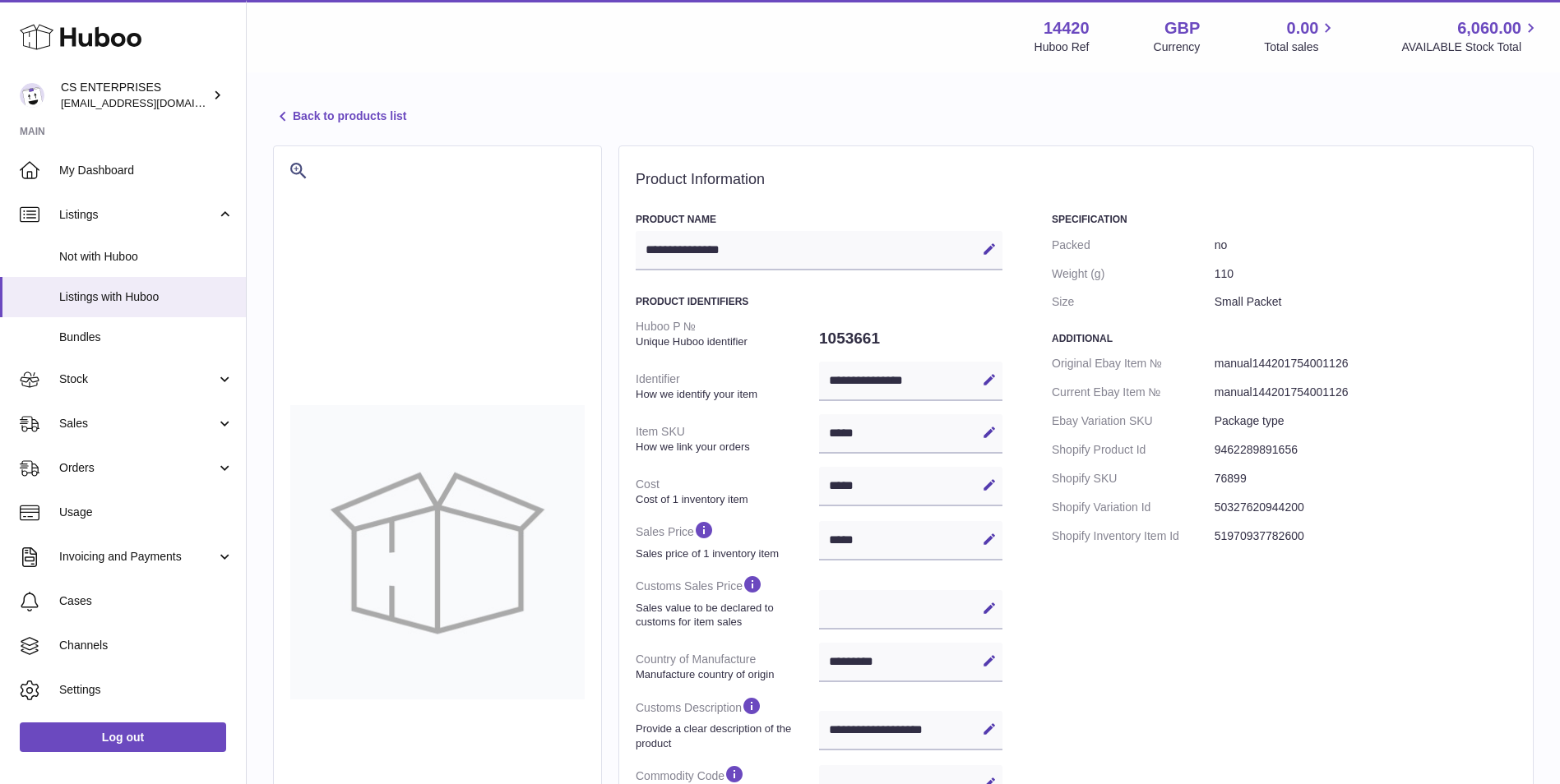
select select "***"
select select "****"
click at [149, 252] on span "Not with Huboo" at bounding box center [147, 257] width 174 height 16
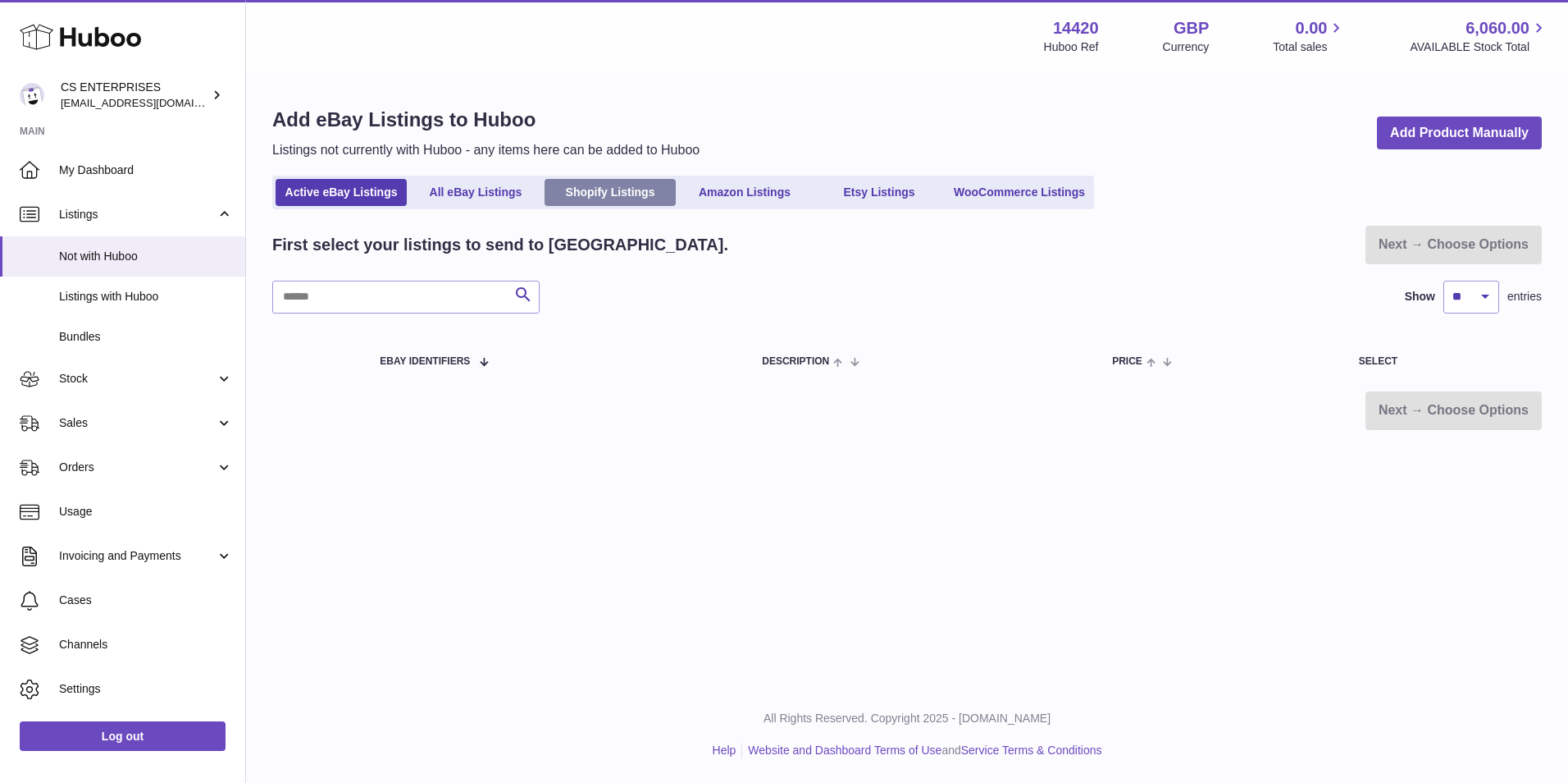
click at [623, 198] on link "Shopify Listings" at bounding box center [610, 192] width 132 height 27
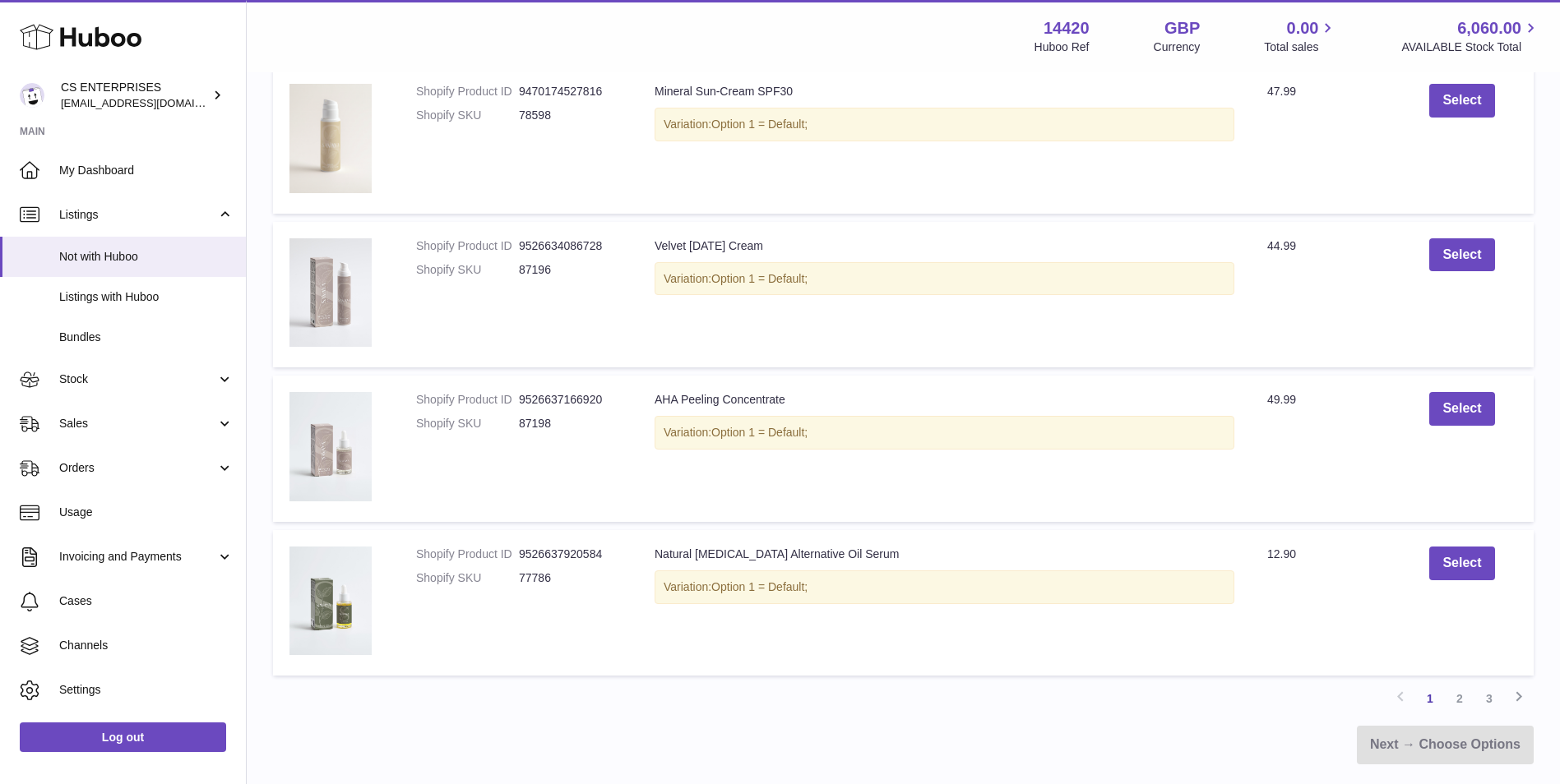
scroll to position [1391, 0]
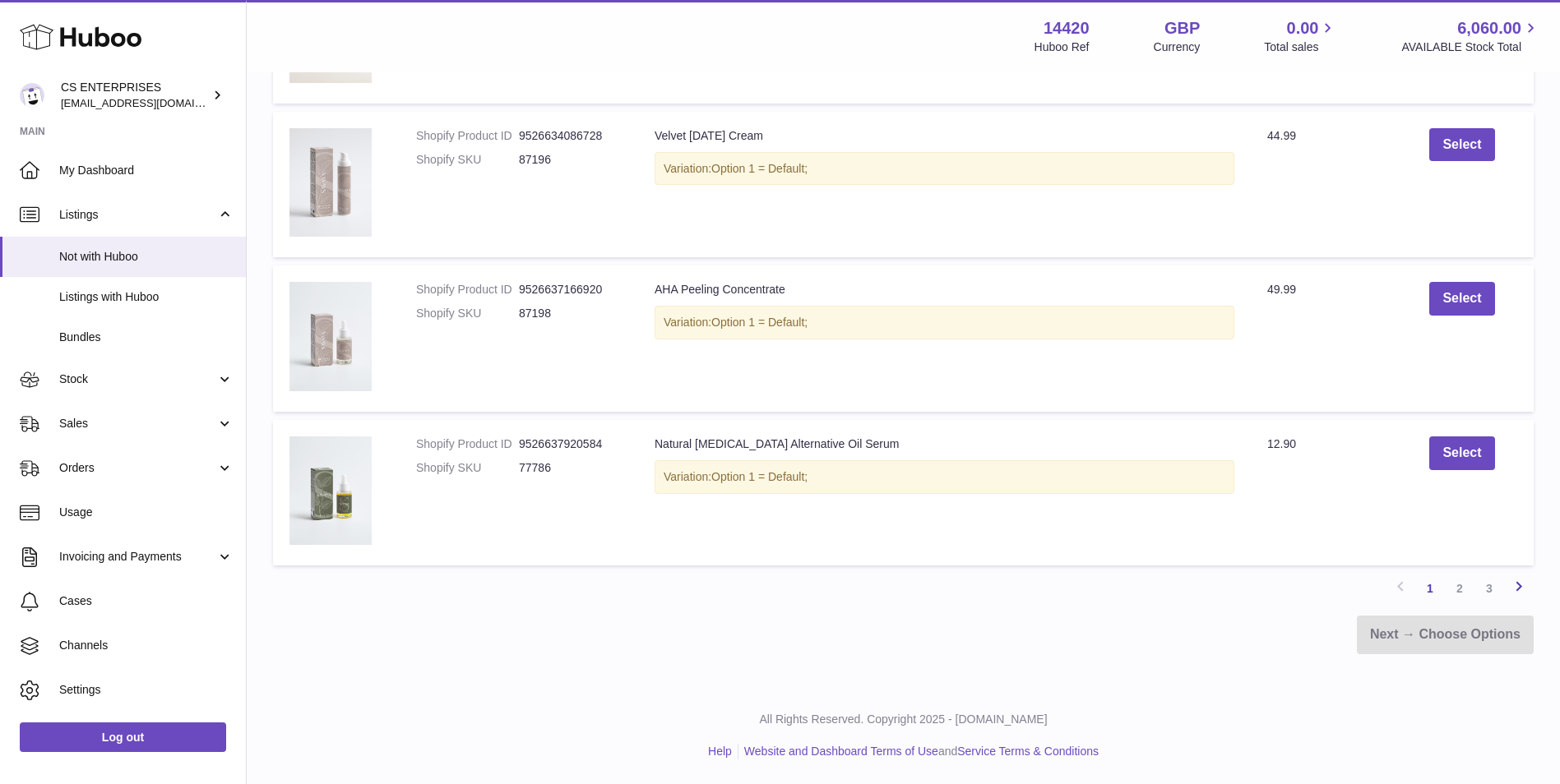
click at [1520, 583] on icon at bounding box center [1519, 586] width 20 height 21
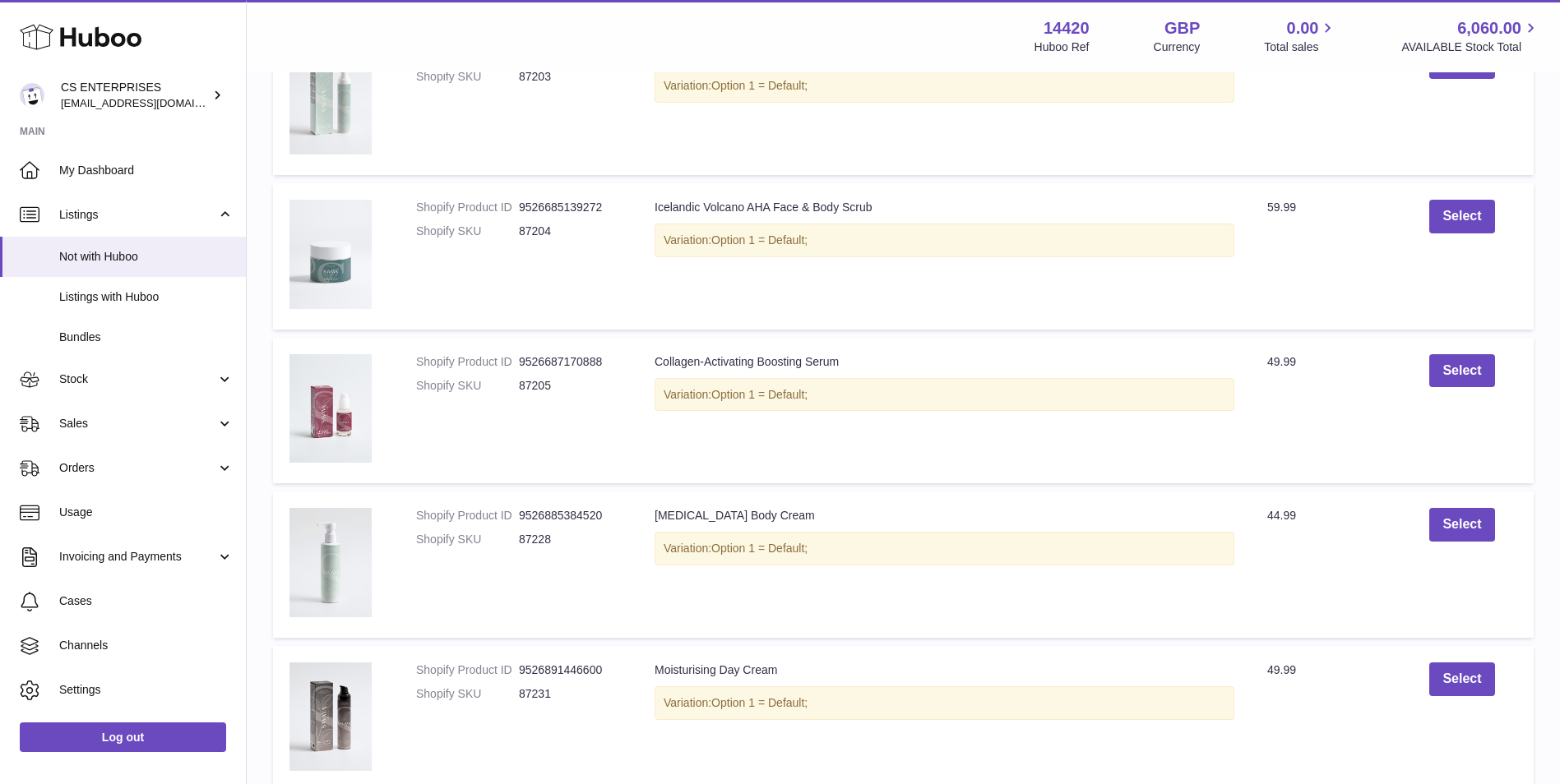
scroll to position [1307, 0]
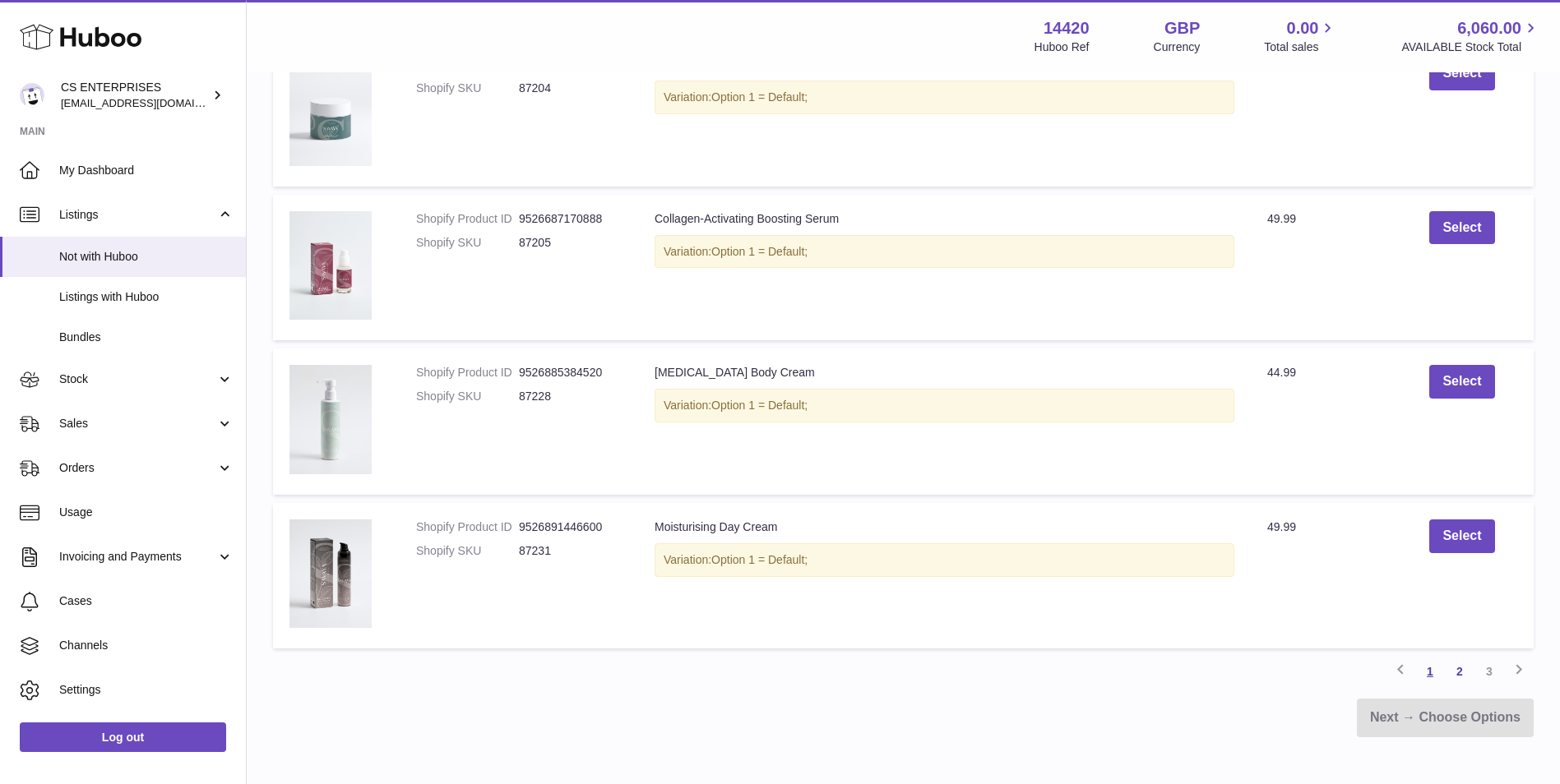
click at [1422, 675] on link "1" at bounding box center [1430, 672] width 29 height 29
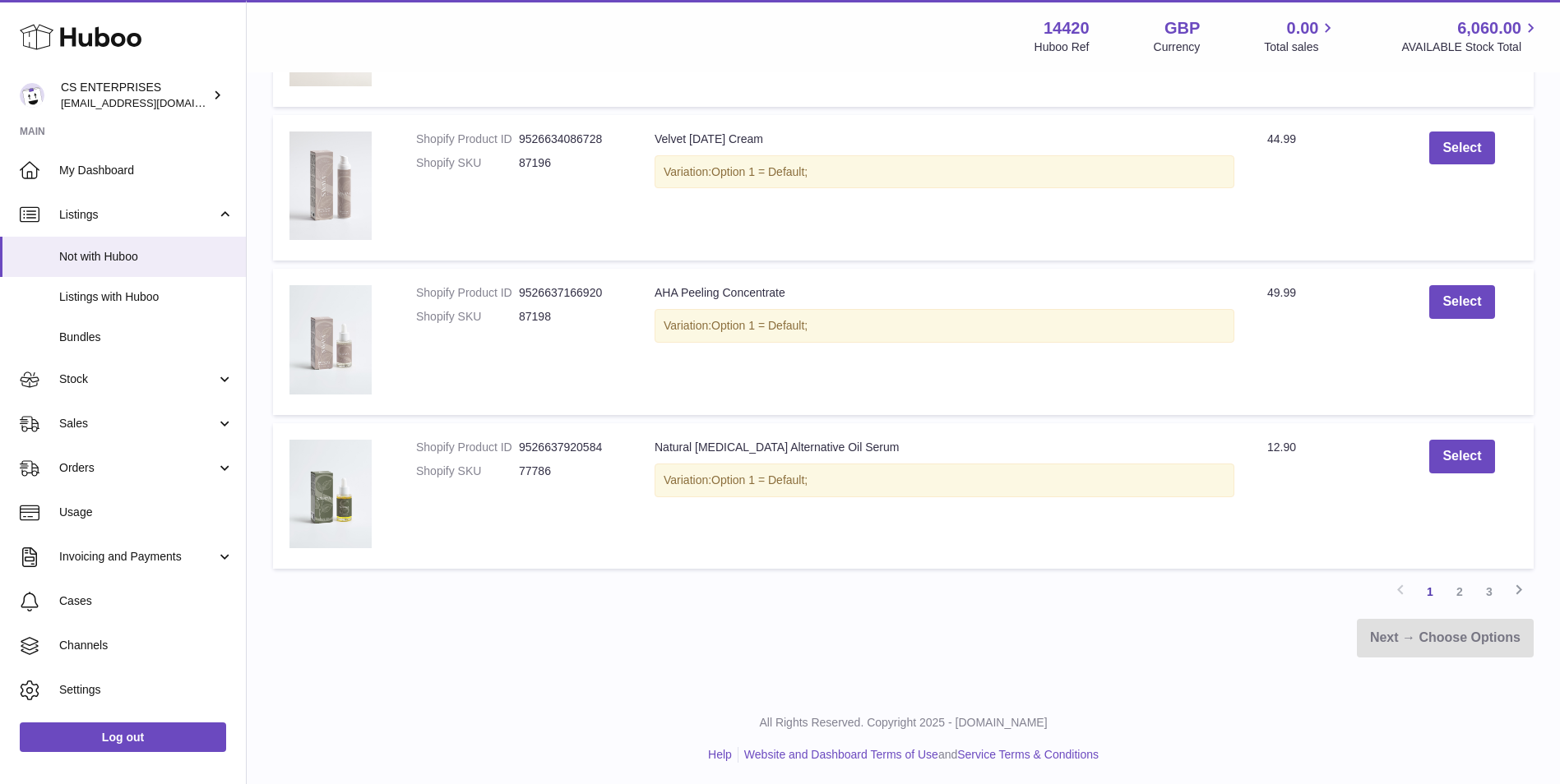
scroll to position [1391, 0]
click at [1442, 457] on button "Select" at bounding box center [1461, 453] width 65 height 33
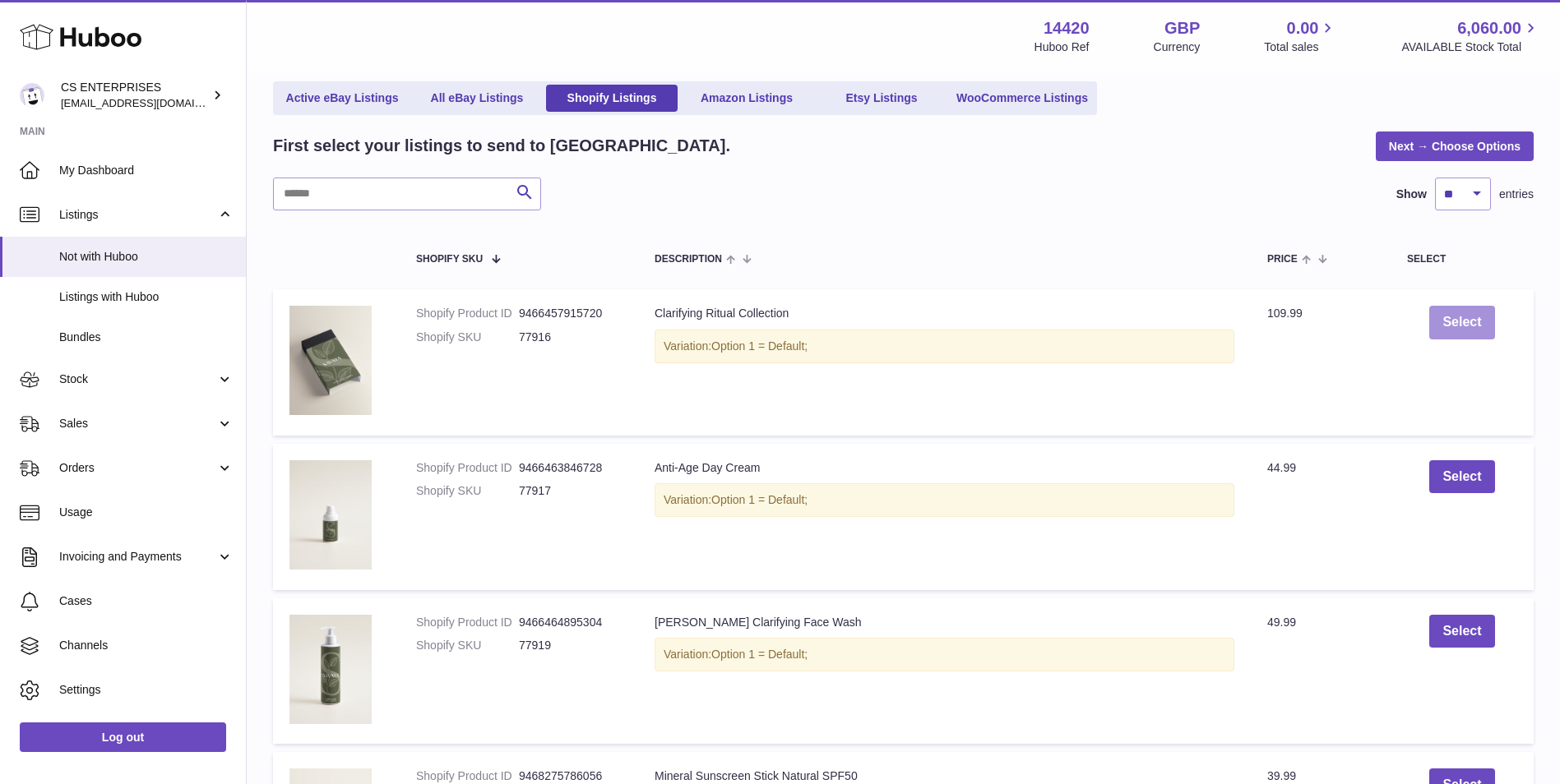
scroll to position [0, 0]
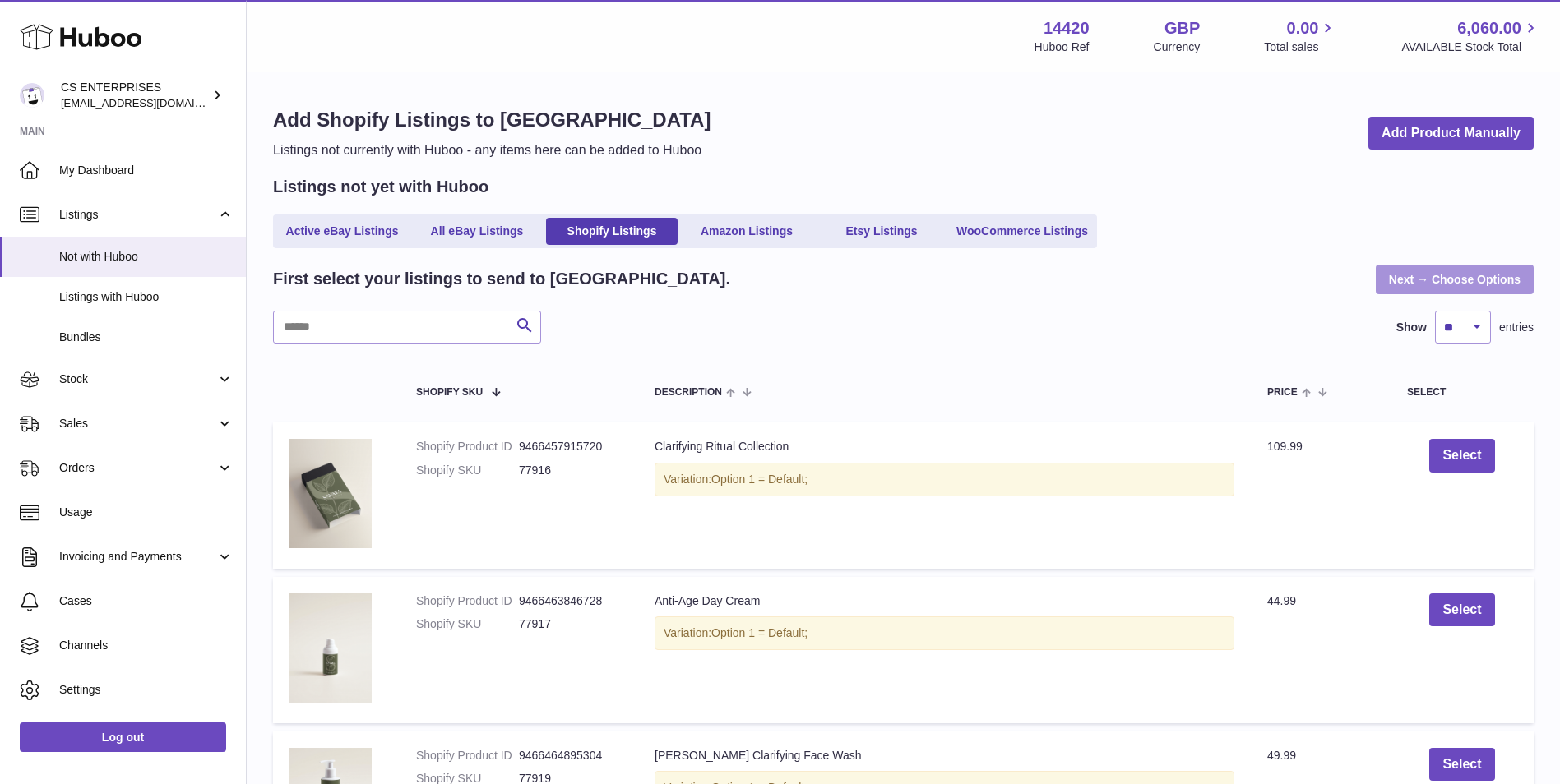
click at [1449, 291] on link "Next → Choose Options" at bounding box center [1453, 280] width 157 height 29
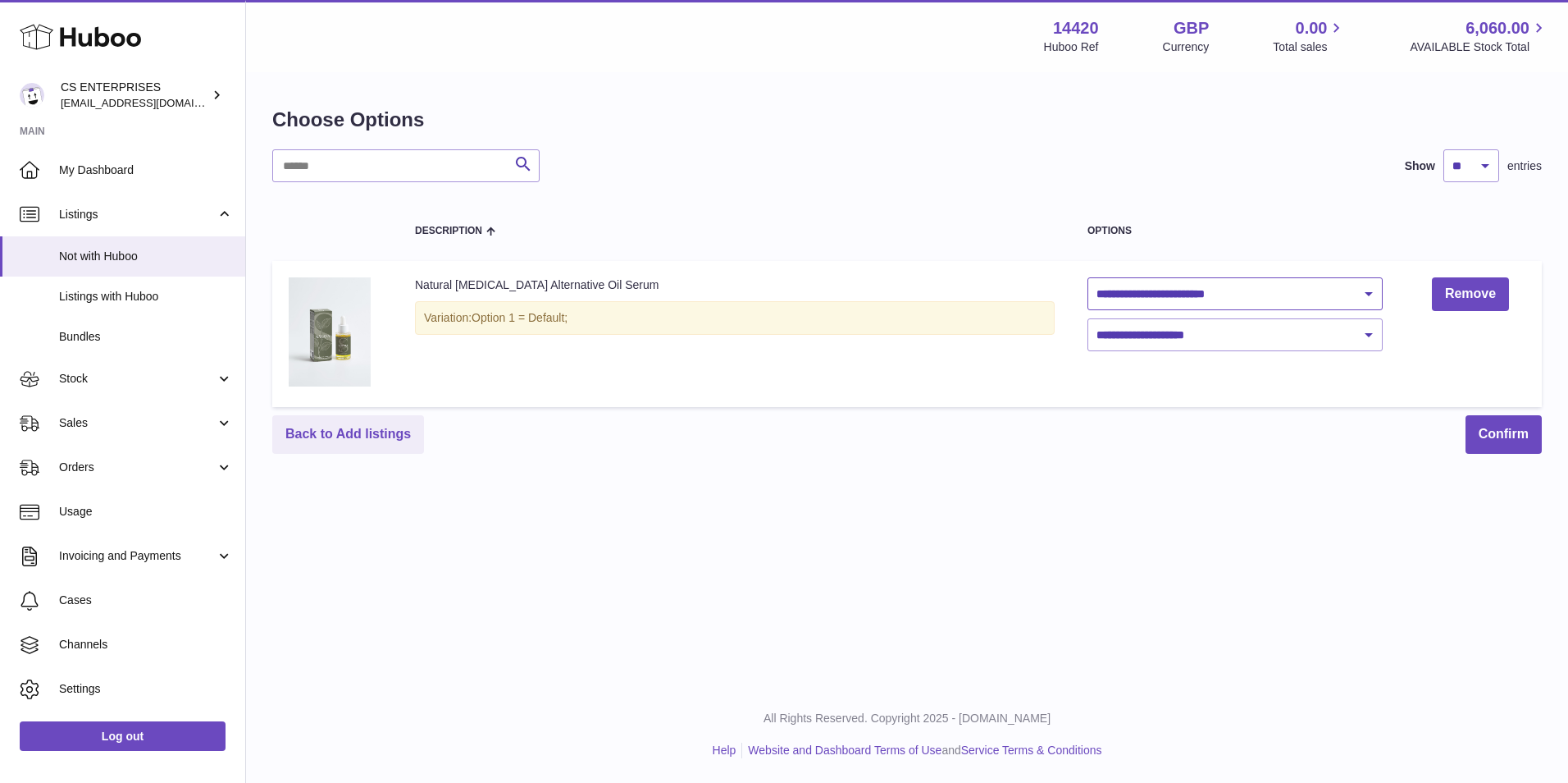
click at [1303, 286] on select "**********" at bounding box center [1235, 294] width 296 height 33
click at [1062, 530] on div "**********" at bounding box center [906, 343] width 1322 height 686
click at [159, 298] on span "Listings with Huboo" at bounding box center [146, 297] width 174 height 16
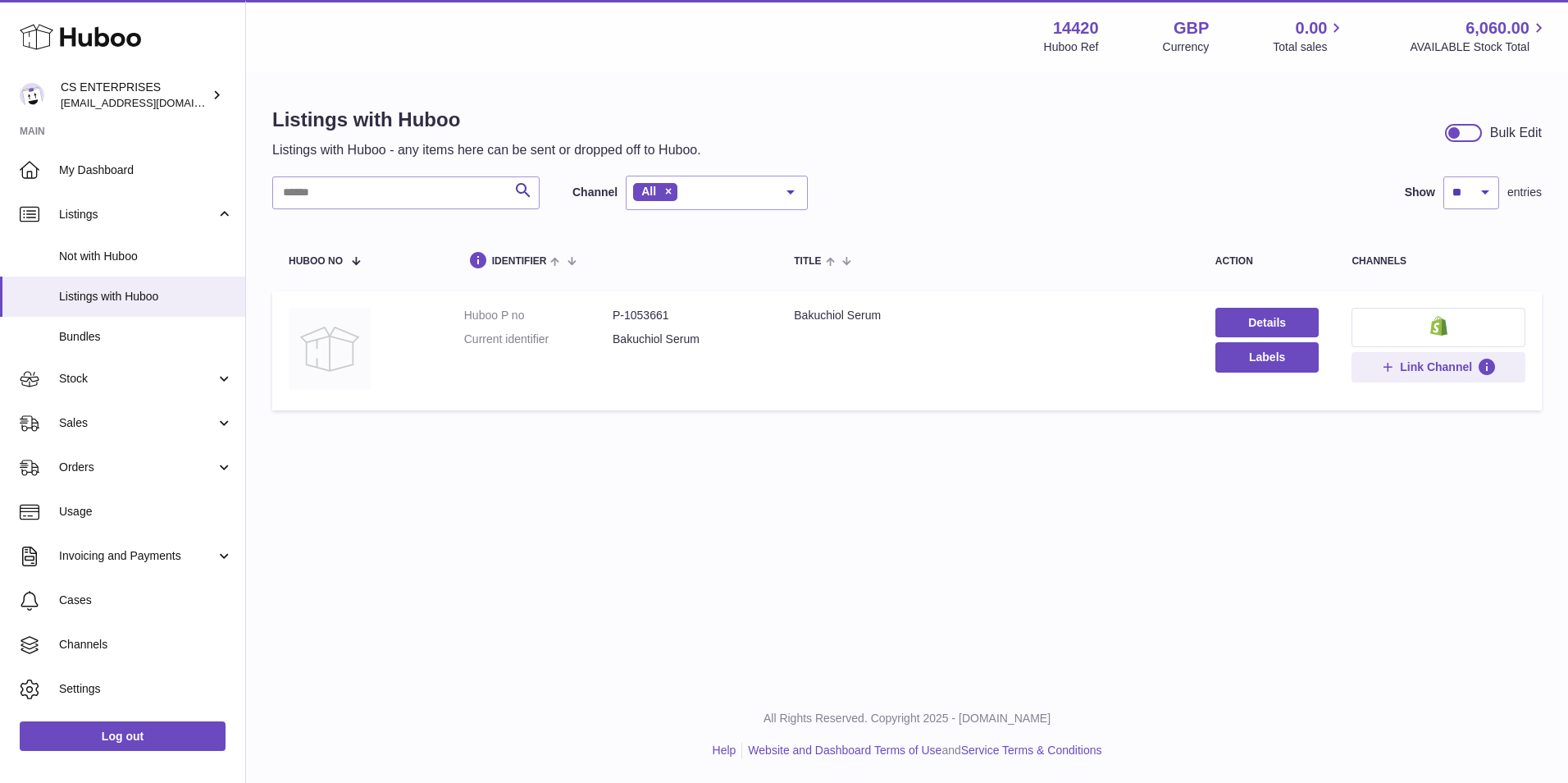
click at [315, 363] on img at bounding box center [330, 349] width 82 height 82
click at [121, 261] on span "Not with Huboo" at bounding box center [146, 257] width 174 height 16
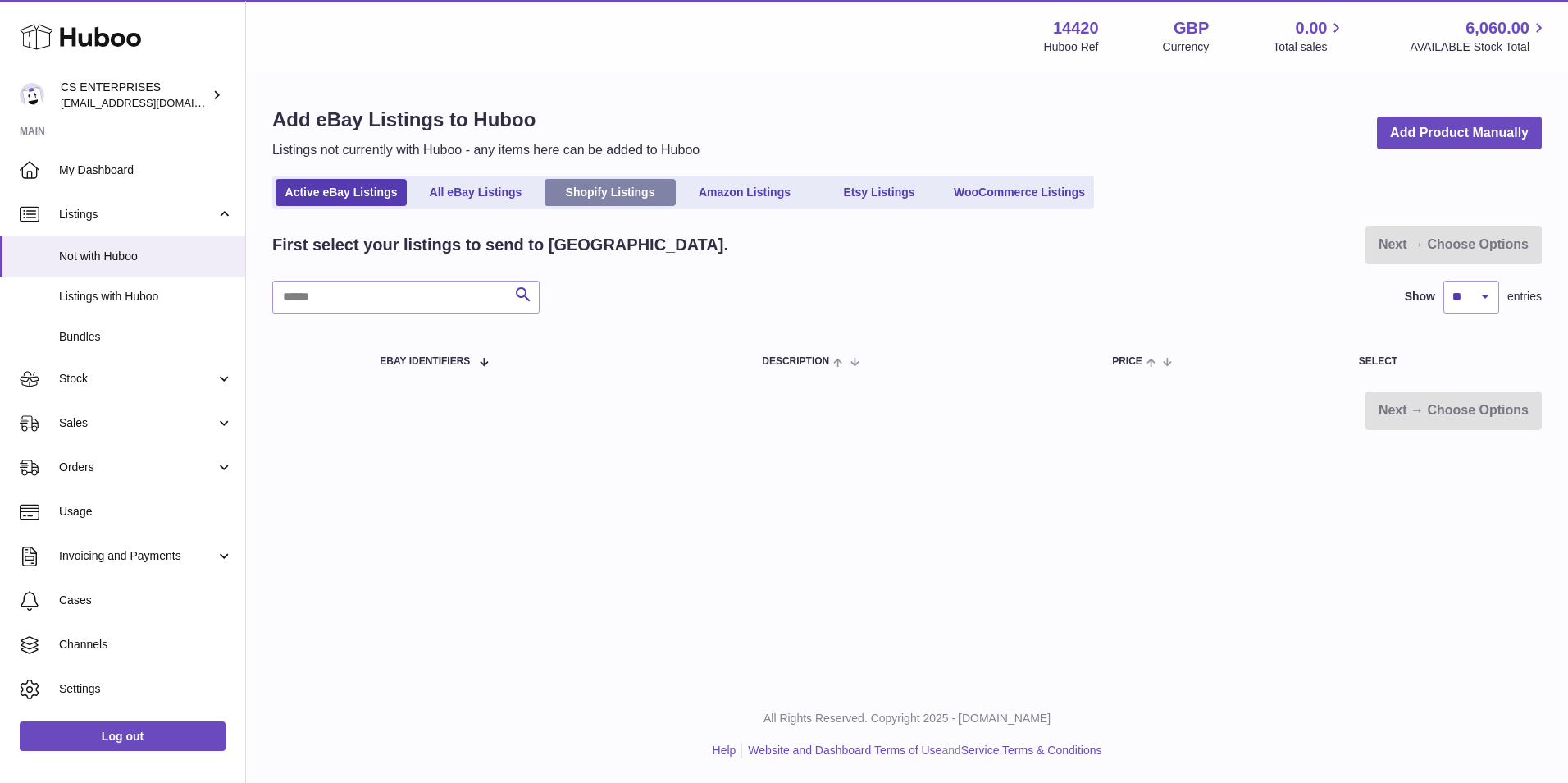
click at [600, 188] on link "Shopify Listings" at bounding box center [610, 192] width 132 height 27
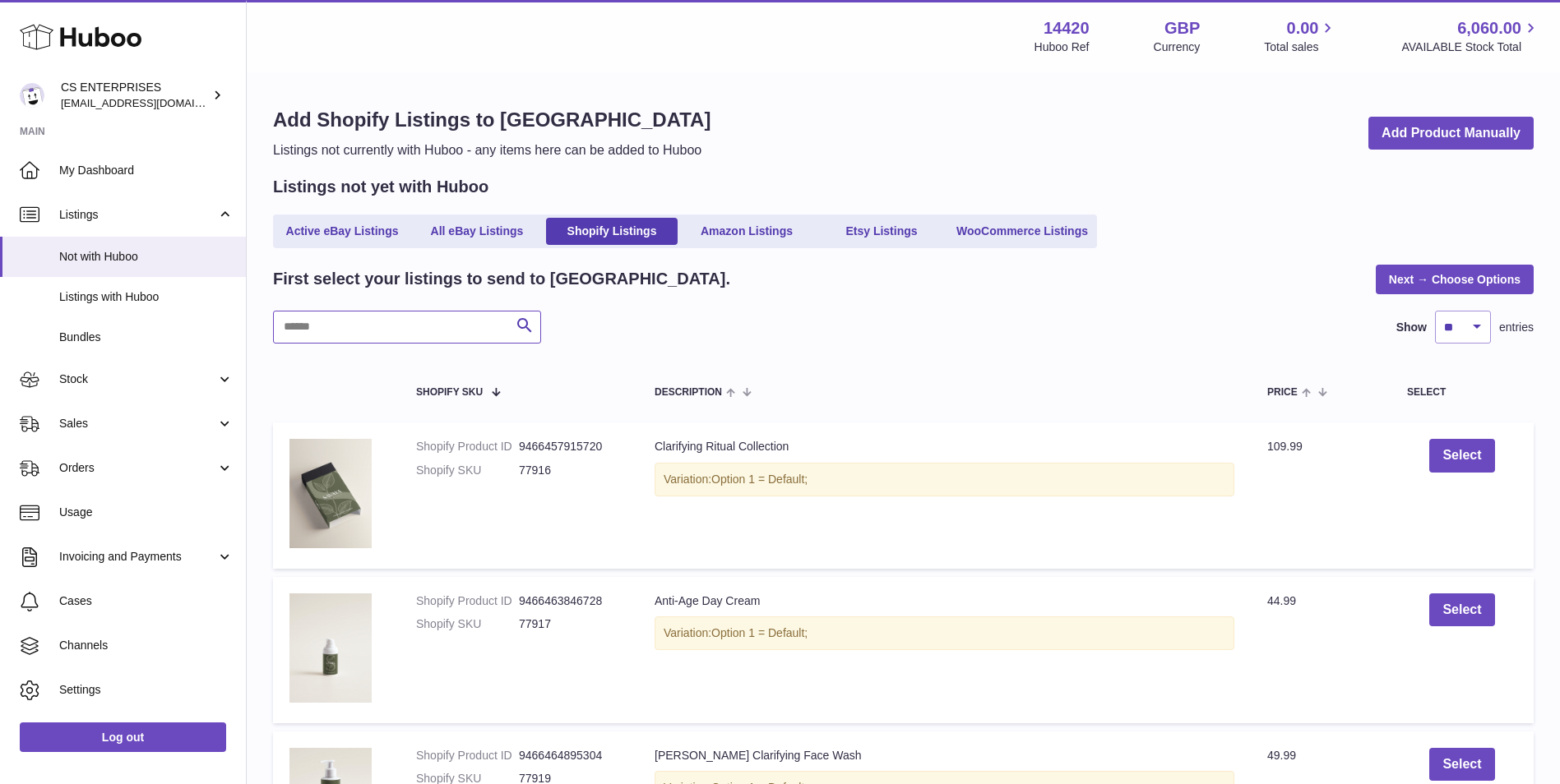
click at [493, 313] on input "text" at bounding box center [407, 327] width 268 height 33
paste input "**********"
type input "**********"
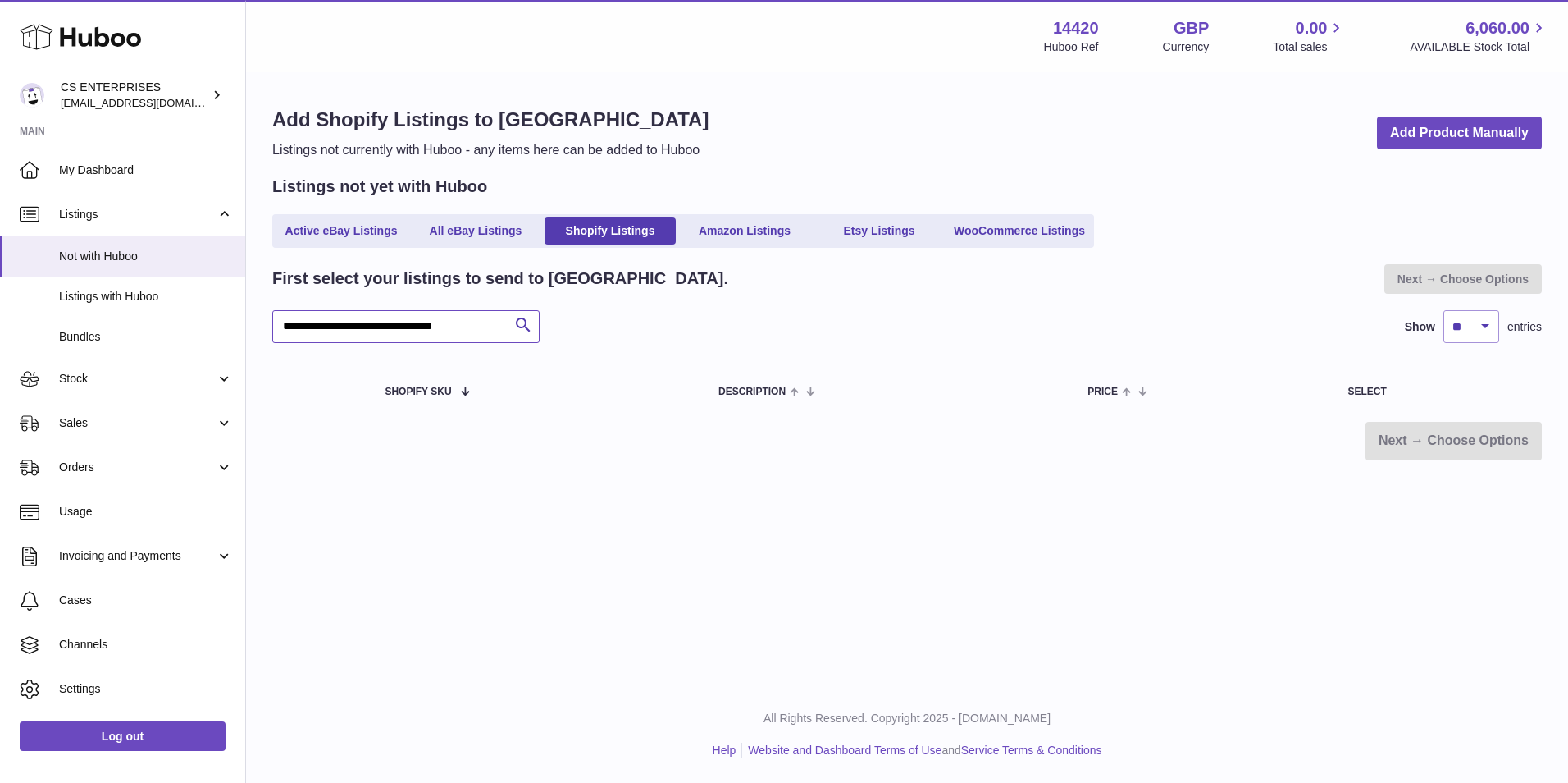
drag, startPoint x: 492, startPoint y: 327, endPoint x: -33, endPoint y: 309, distance: 525.3
click at [0, 309] on html ".st0{fill:#141414;}" at bounding box center [784, 392] width 1568 height 783
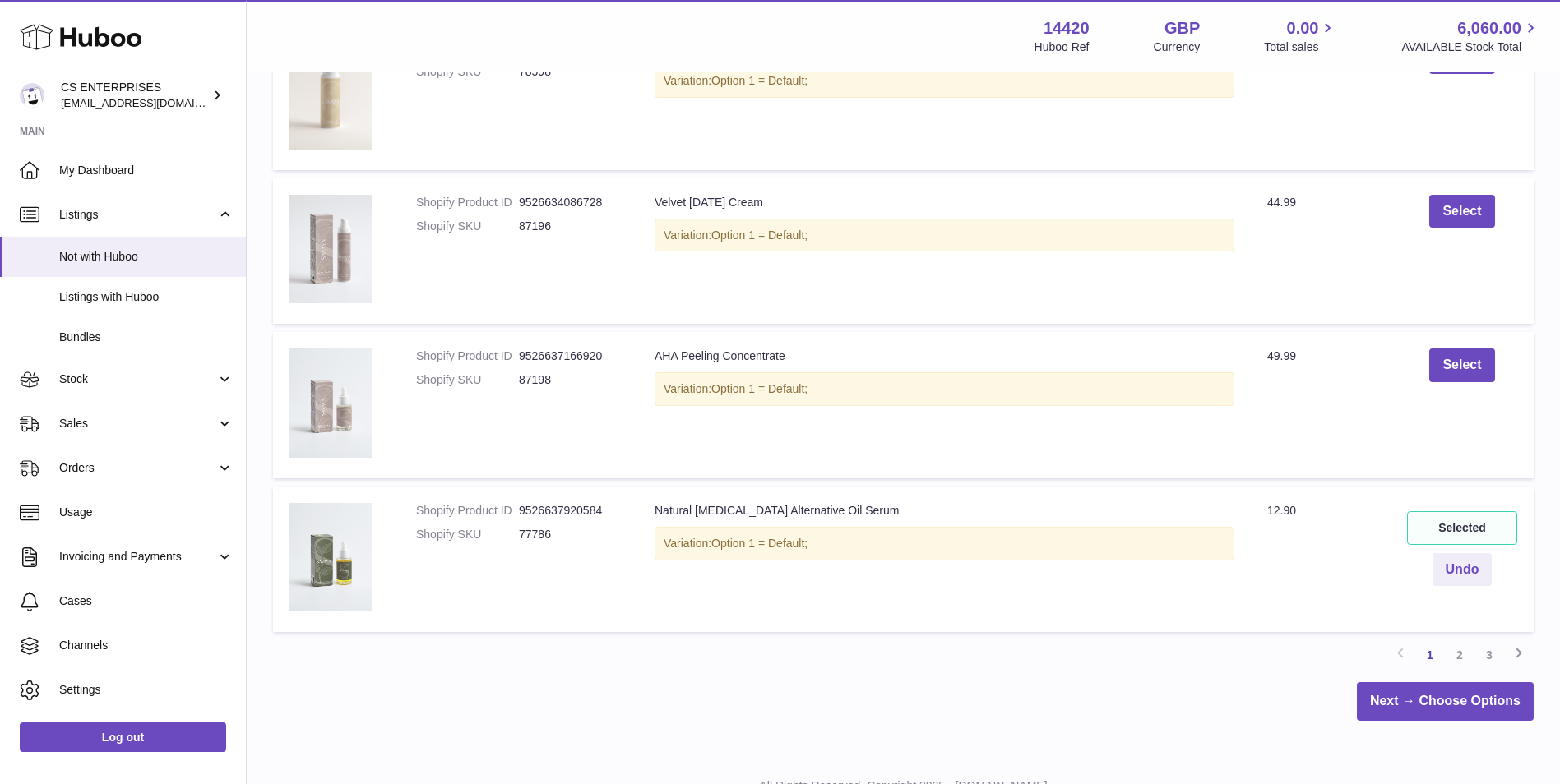
scroll to position [1391, 0]
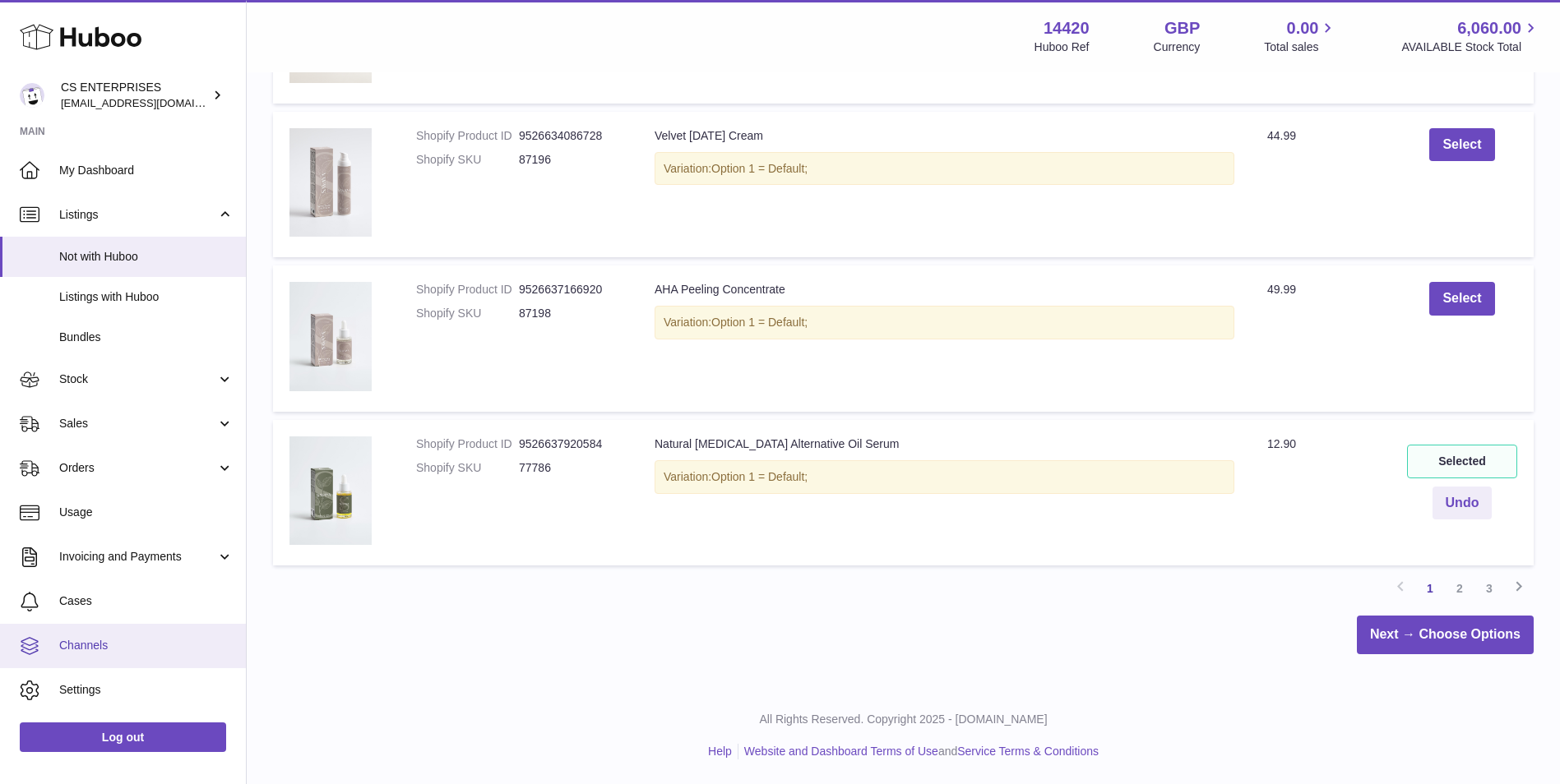
click at [179, 631] on link "Channels" at bounding box center [122, 645] width 245 height 44
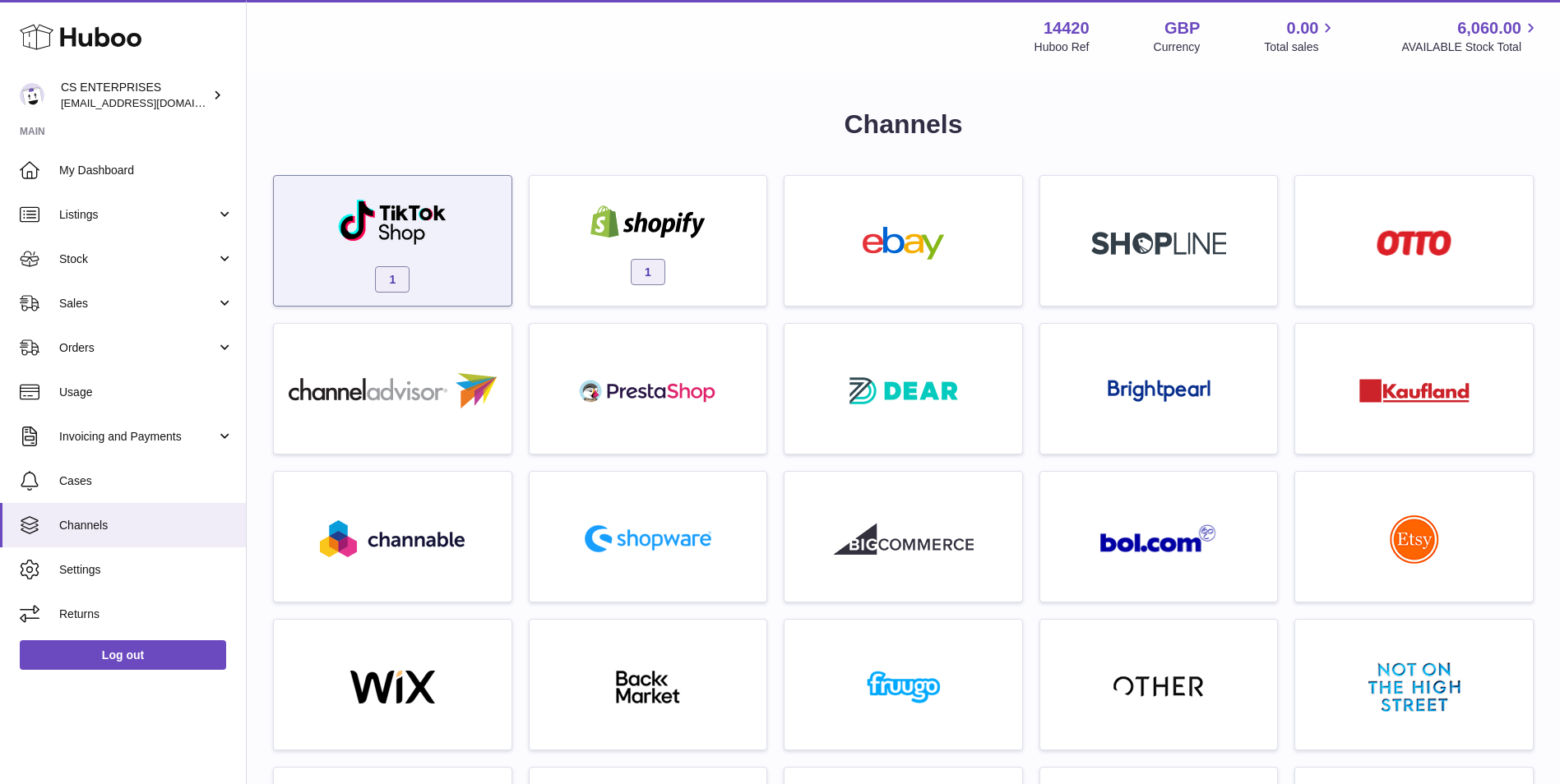
click at [409, 260] on div "1" at bounding box center [392, 245] width 221 height 106
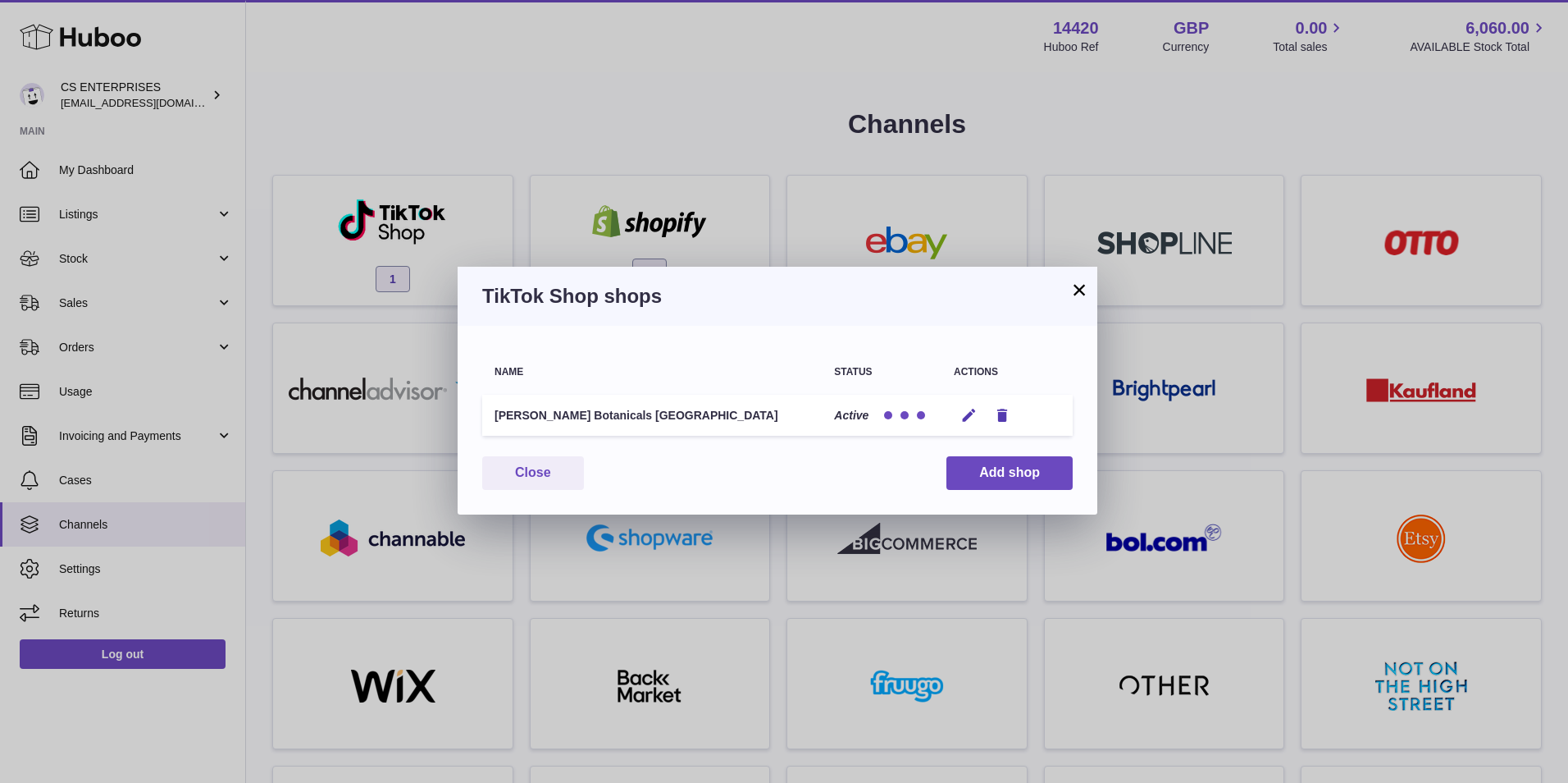
click at [231, 237] on div "× TikTok Shop shops Name Status Actions Savaya Botanicals UK Active Edit Remove…" at bounding box center [784, 392] width 1568 height 783
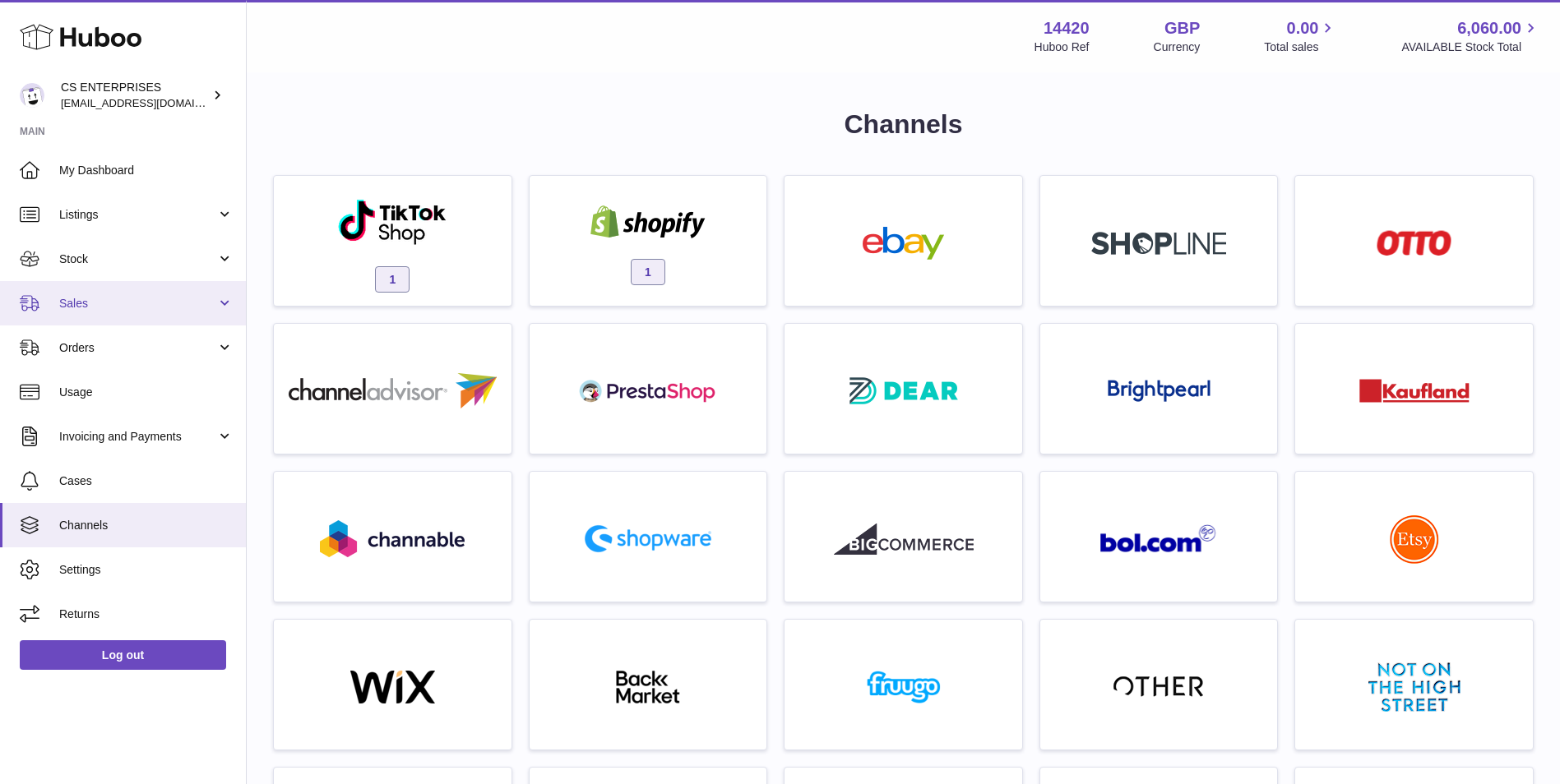
click at [90, 316] on link "Sales" at bounding box center [122, 302] width 245 height 44
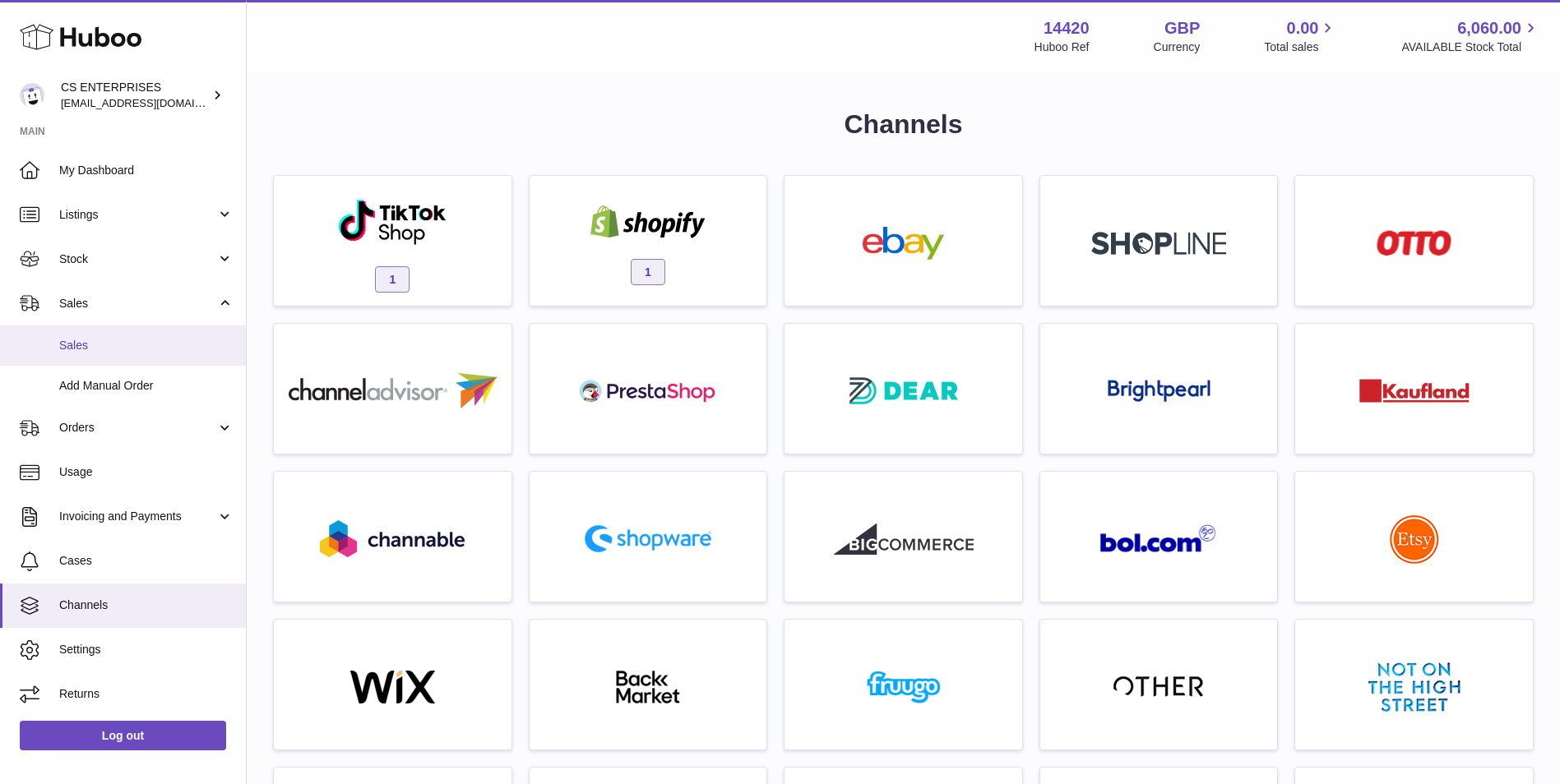
click at [103, 348] on span "Sales" at bounding box center [147, 346] width 174 height 16
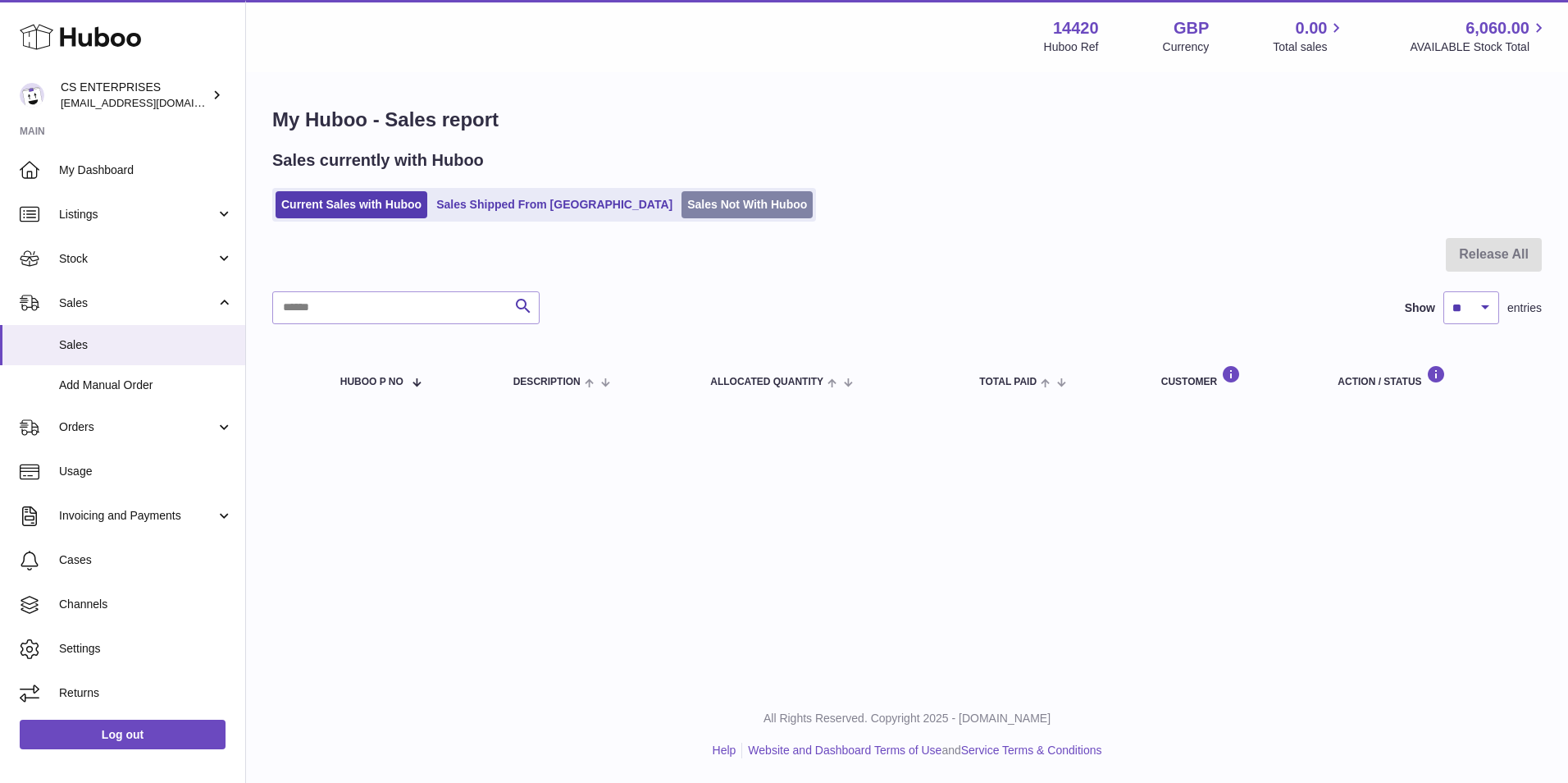
click at [700, 197] on link "Sales Not With Huboo" at bounding box center [747, 205] width 132 height 27
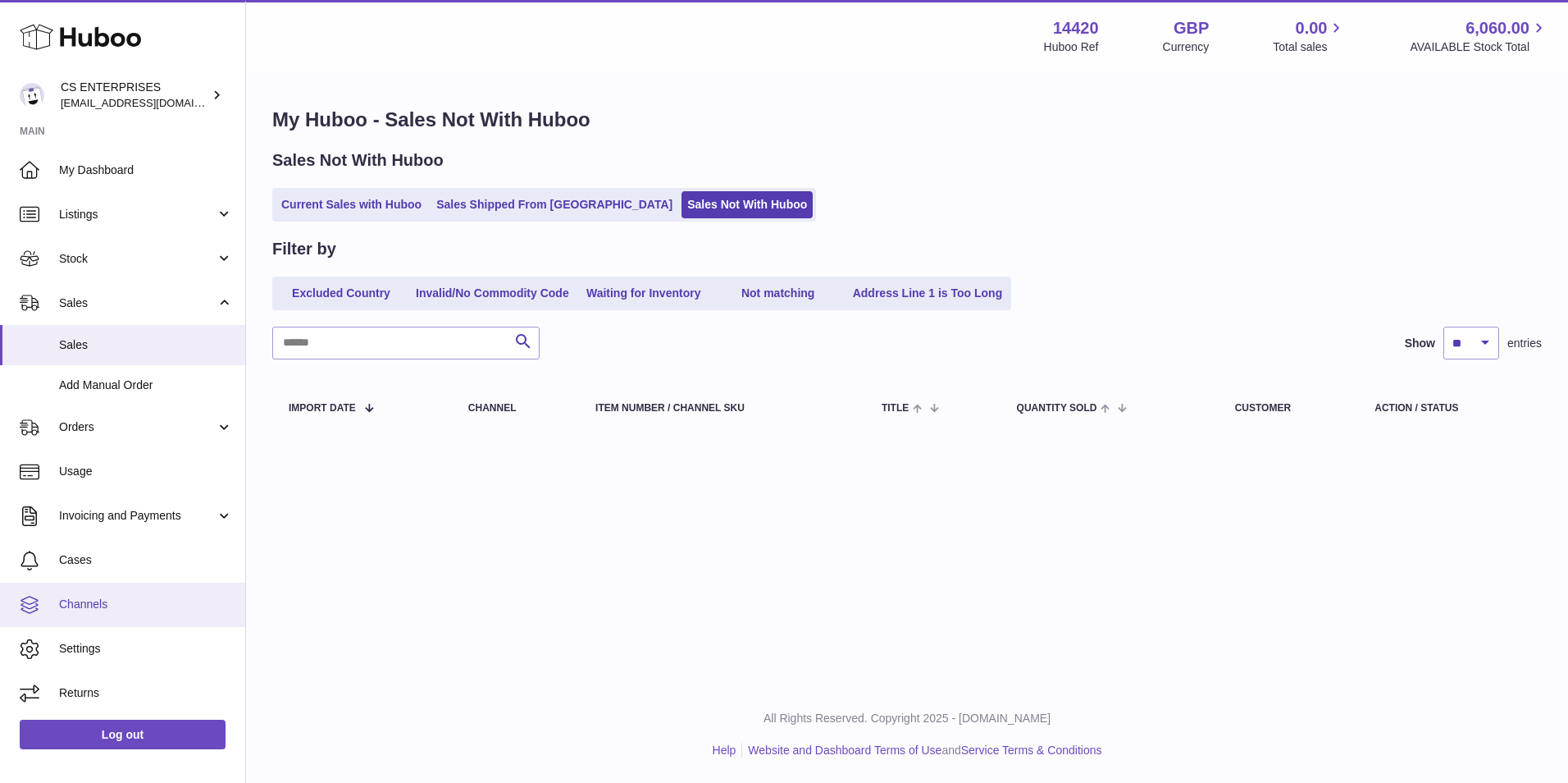
click at [124, 605] on span "Channels" at bounding box center [146, 604] width 174 height 16
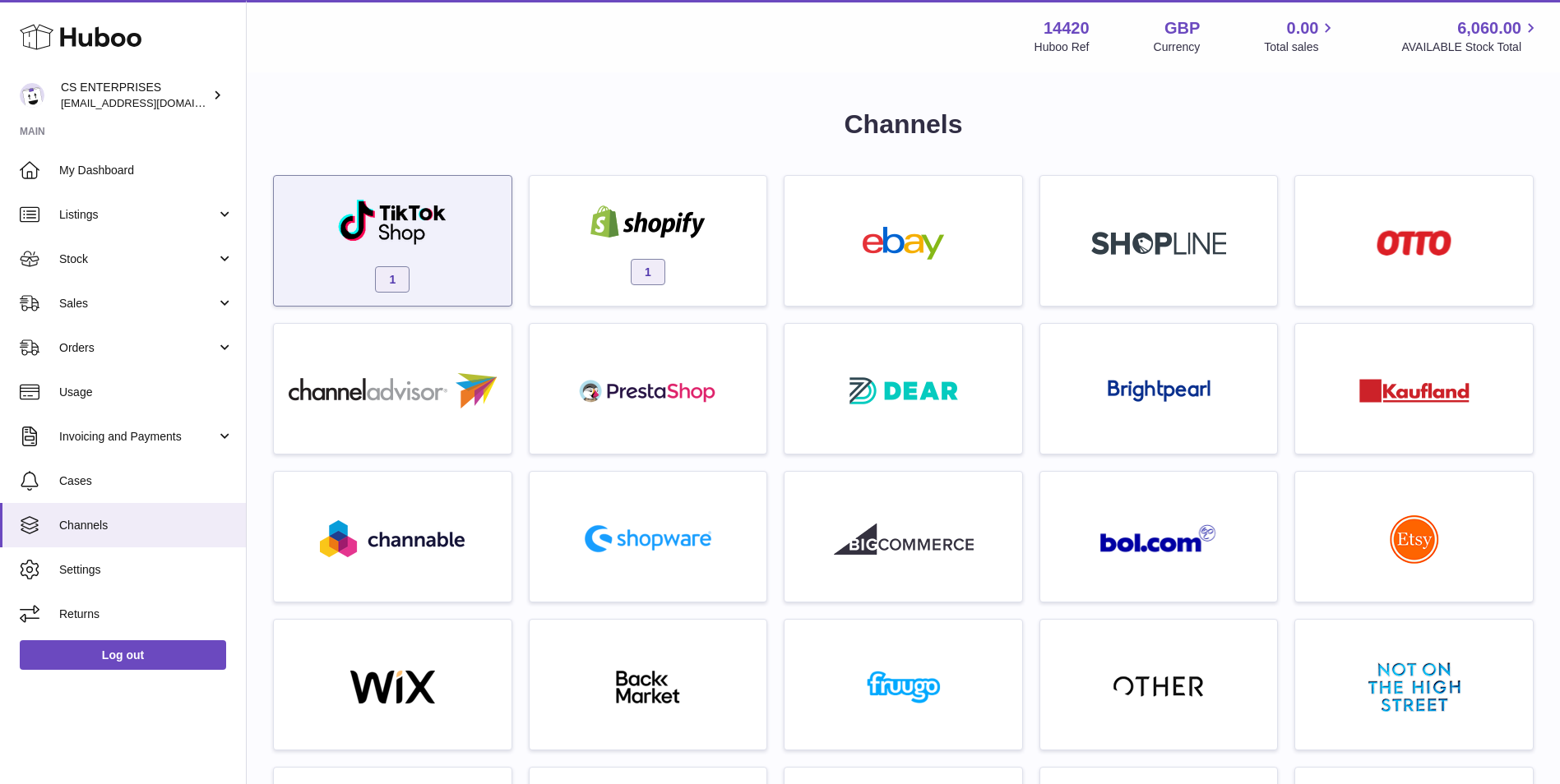
click at [417, 239] on img at bounding box center [392, 222] width 111 height 48
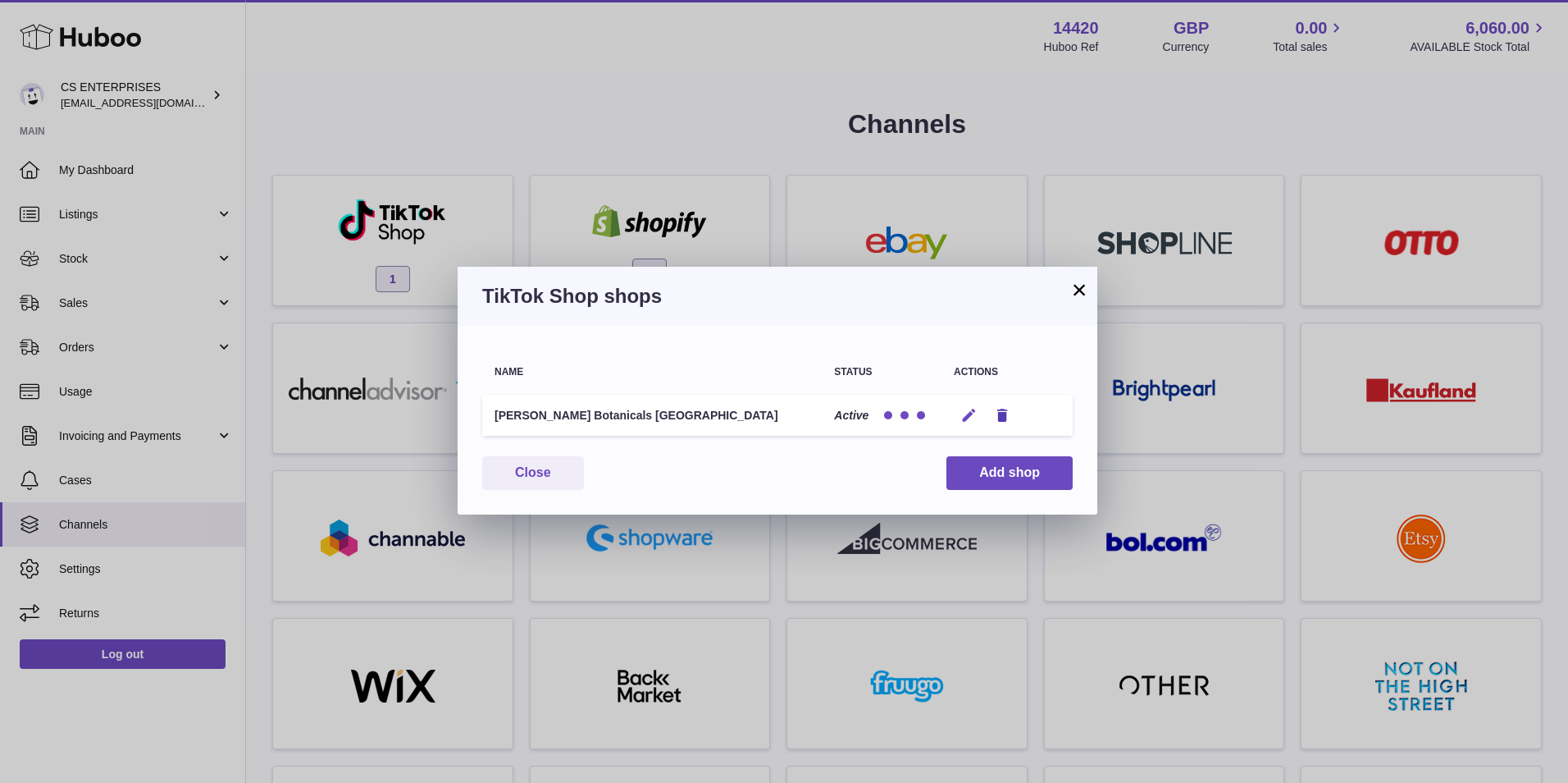
click at [961, 415] on icon "button" at bounding box center [969, 416] width 18 height 18
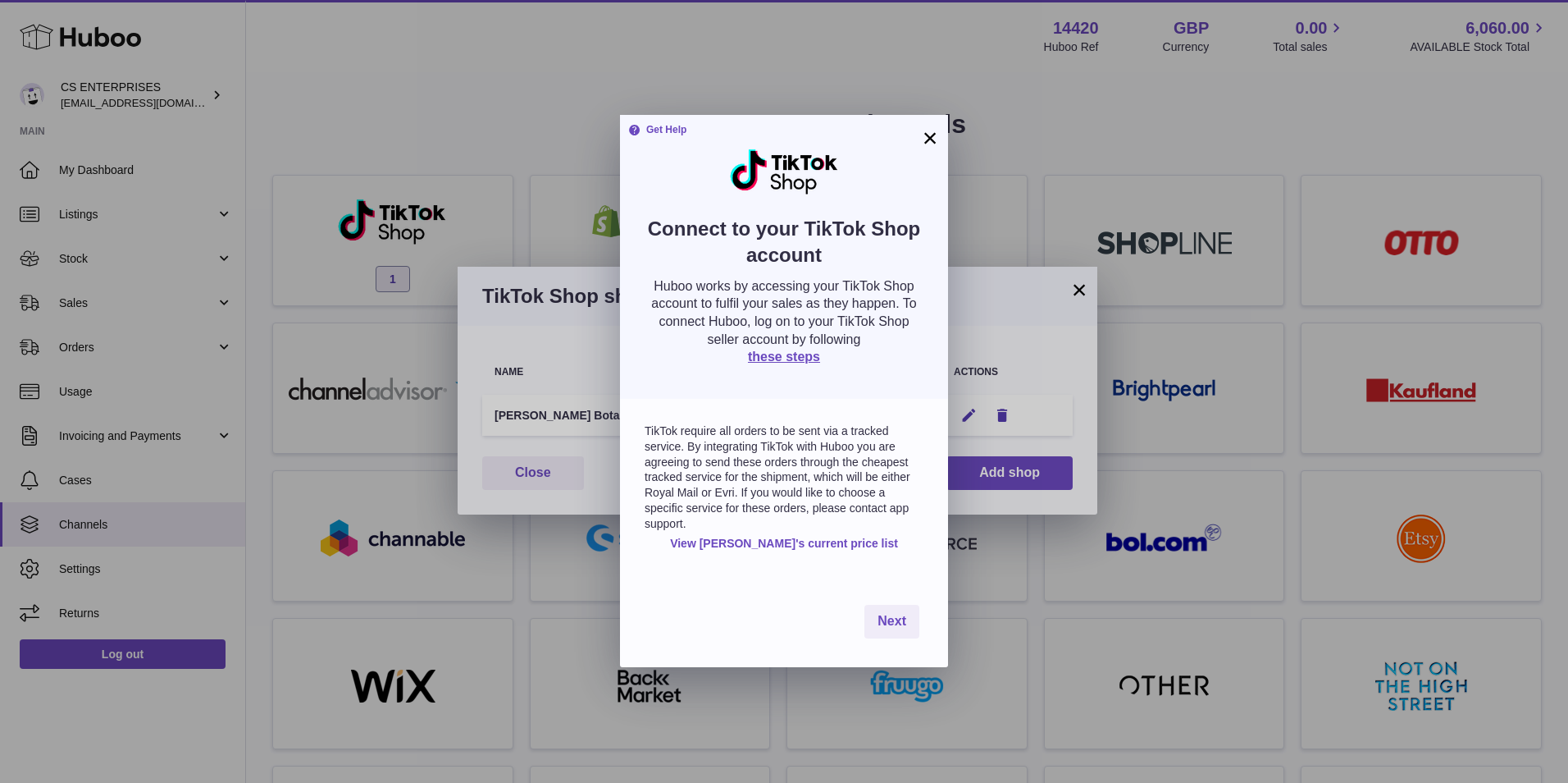
click at [931, 137] on button "×" at bounding box center [930, 138] width 20 height 20
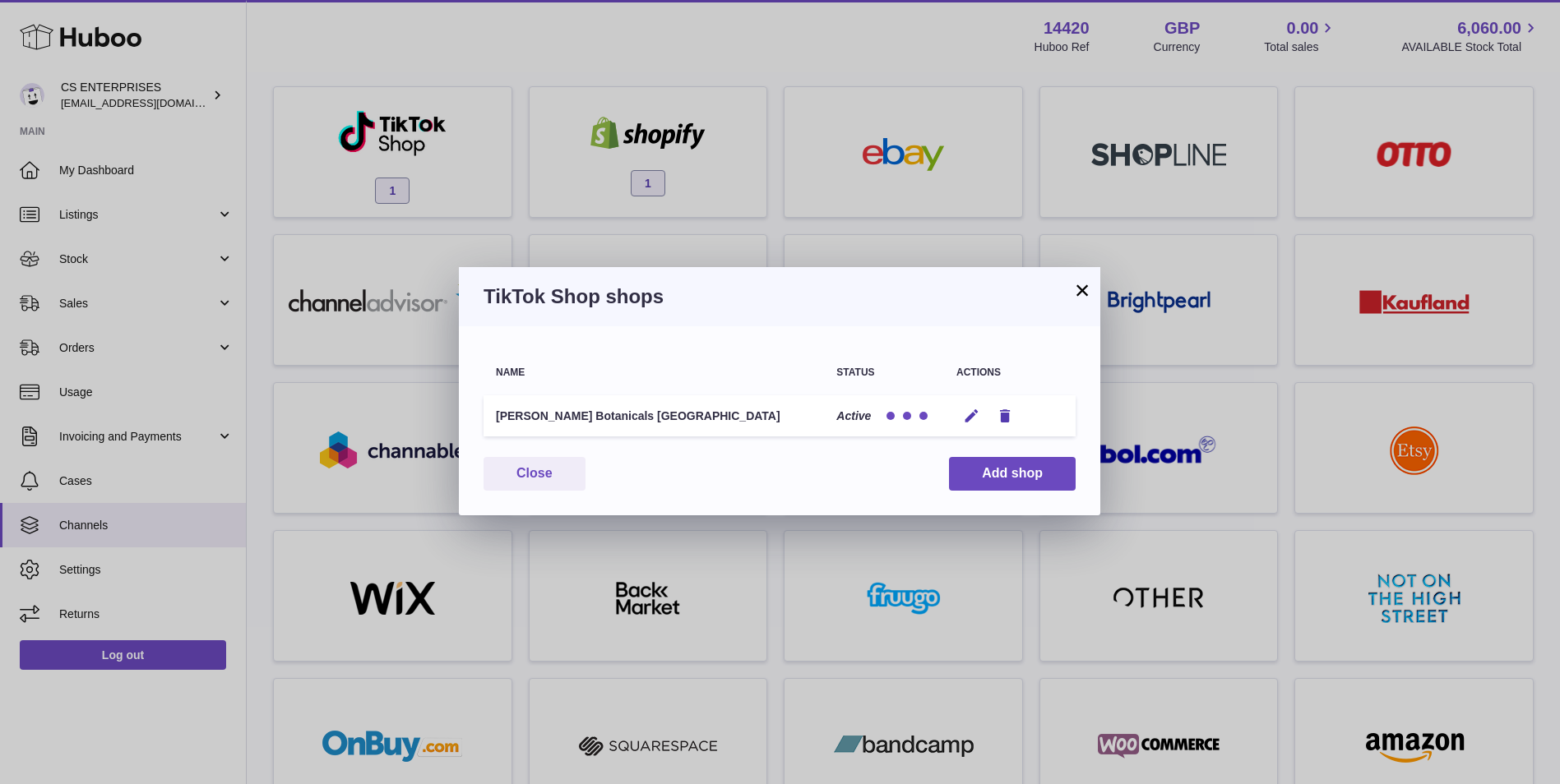
scroll to position [137, 0]
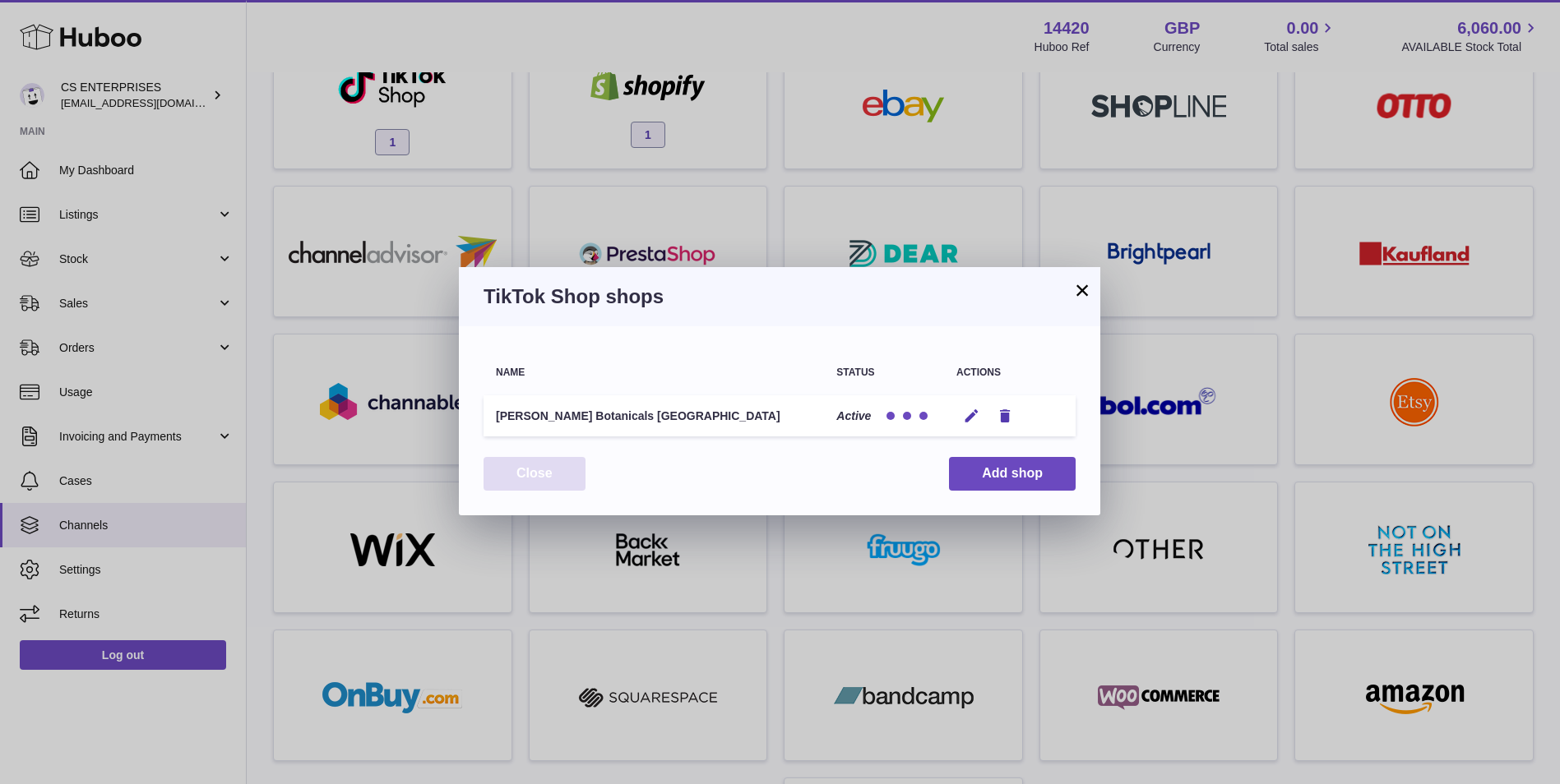
click at [518, 482] on button "Close" at bounding box center [534, 473] width 102 height 33
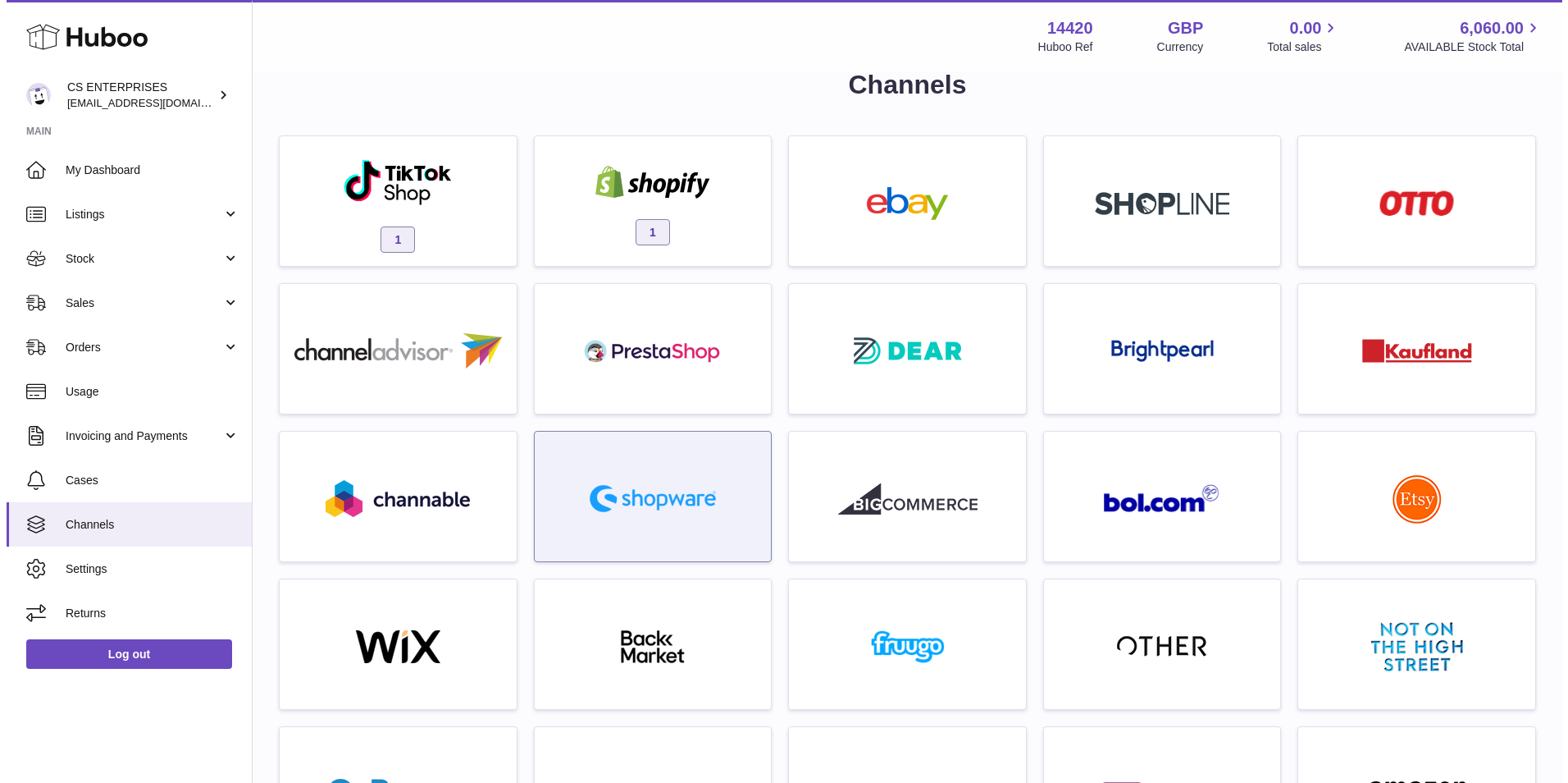
scroll to position [0, 0]
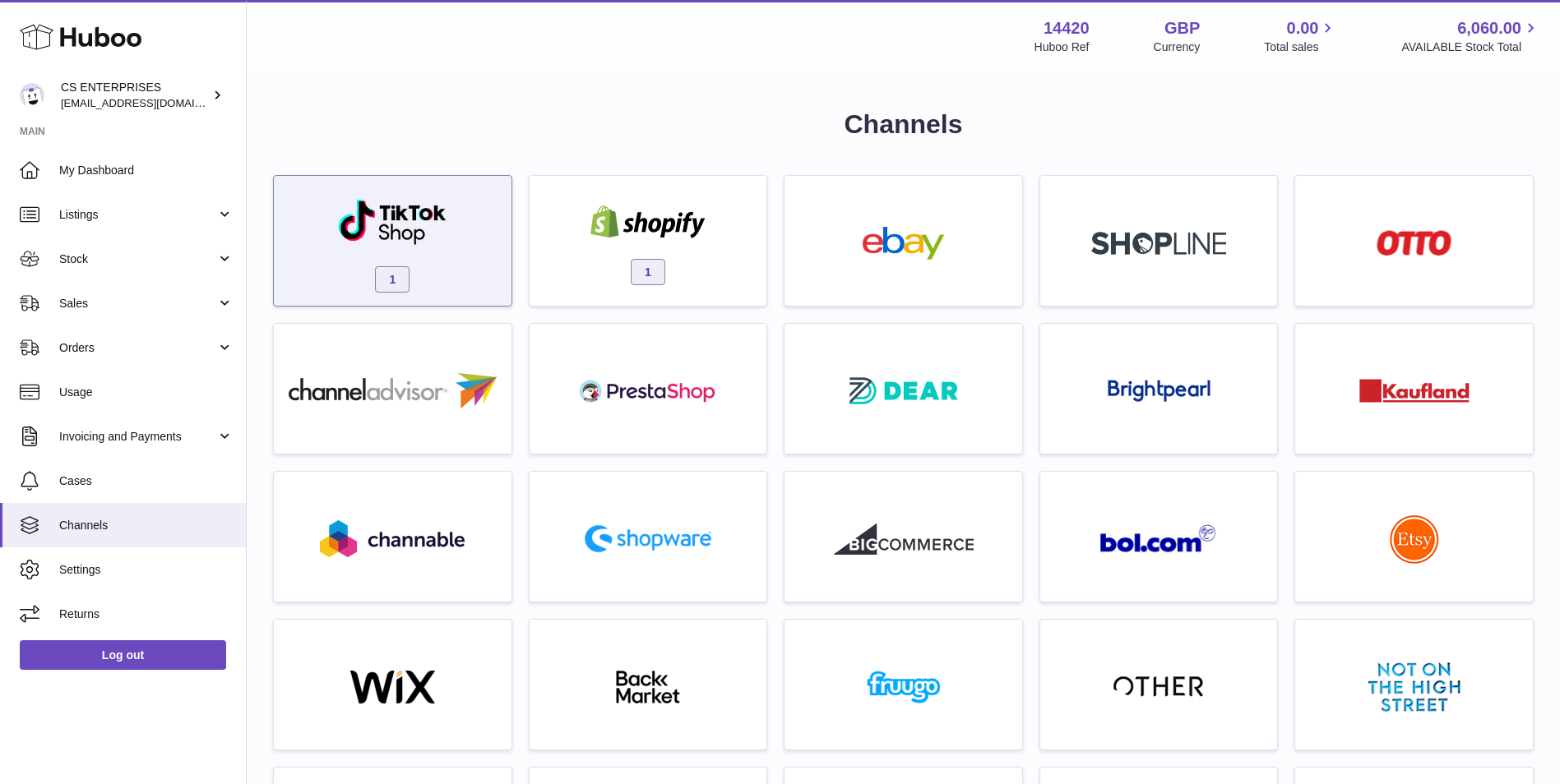
click at [484, 182] on div "1" at bounding box center [392, 240] width 240 height 132
click at [393, 237] on img at bounding box center [392, 222] width 111 height 48
